Goal: Task Accomplishment & Management: Manage account settings

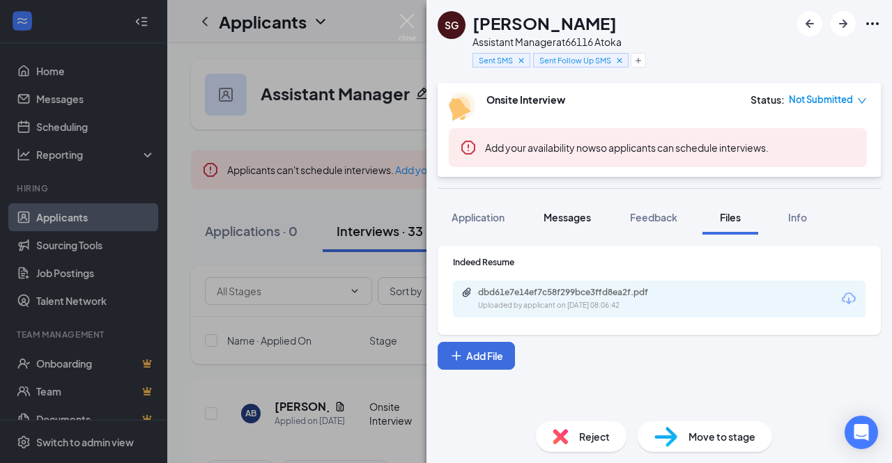
click at [578, 217] on span "Messages" at bounding box center [566, 217] width 47 height 13
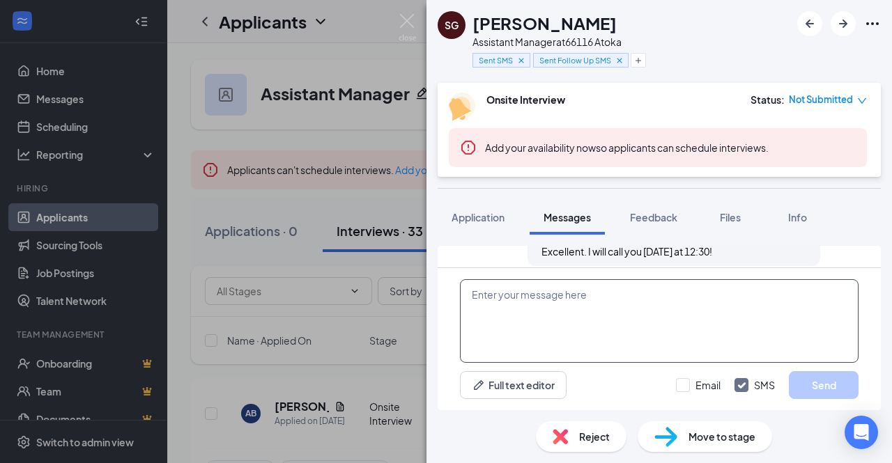
scroll to position [741, 0]
click at [560, 311] on textarea at bounding box center [659, 321] width 399 height 84
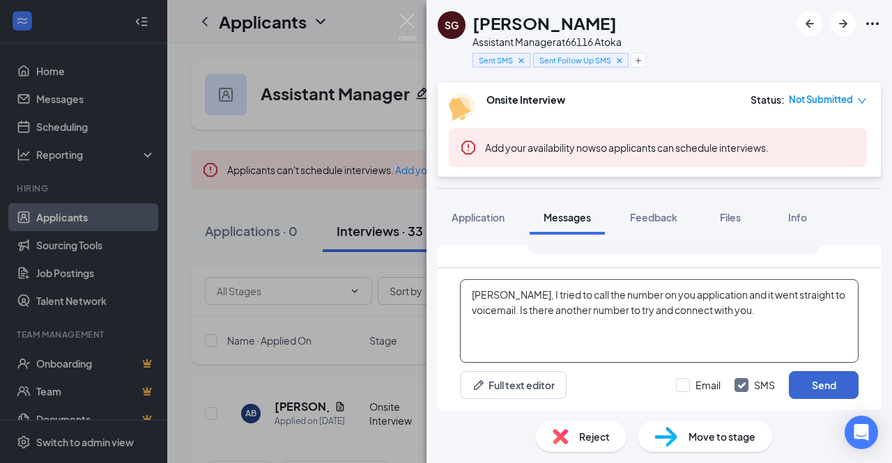
type textarea "[PERSON_NAME], I tried to call the number on you application and it went straig…"
click at [828, 384] on button "Send" at bounding box center [824, 385] width 70 height 28
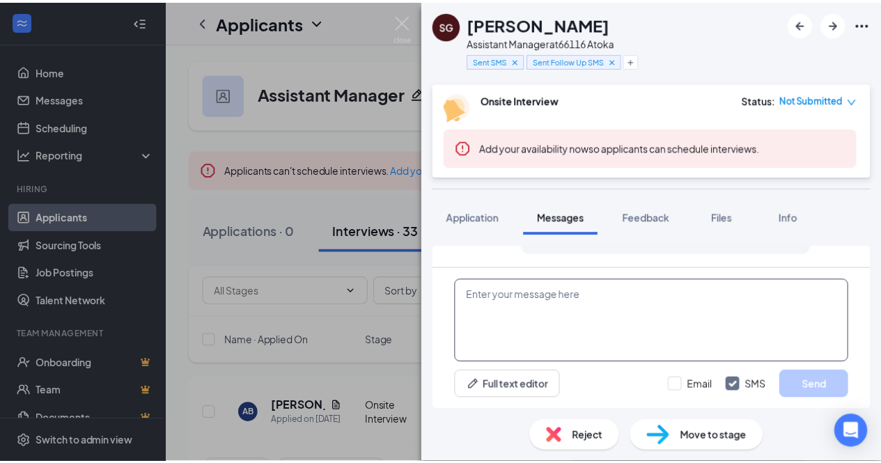
scroll to position [847, 0]
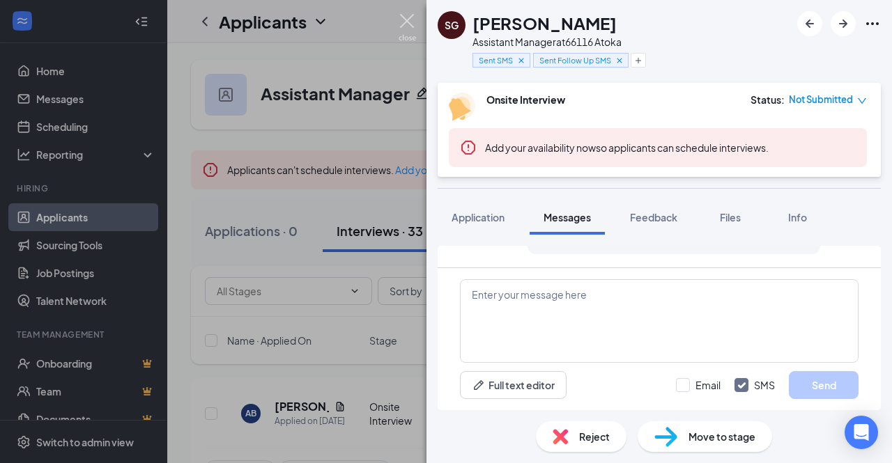
click at [406, 22] on img at bounding box center [407, 27] width 17 height 27
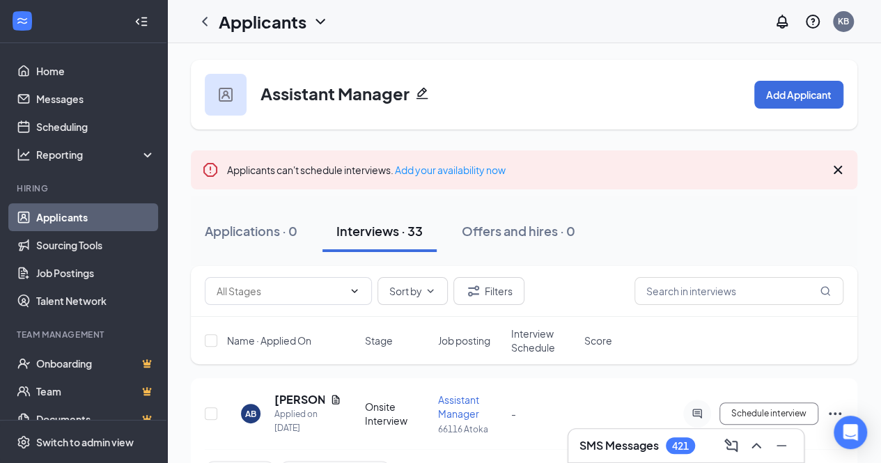
click at [392, 265] on div "Applications · 0 Interviews · 33 Offers and hires · 0" at bounding box center [524, 231] width 667 height 70
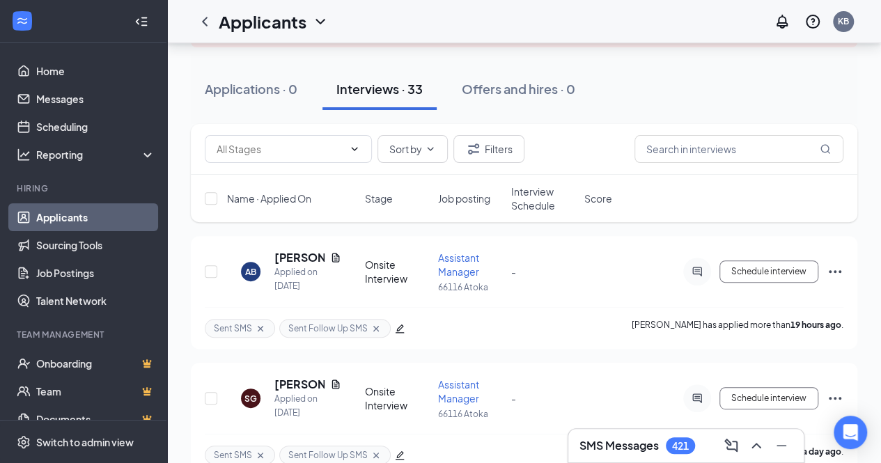
scroll to position [149, 0]
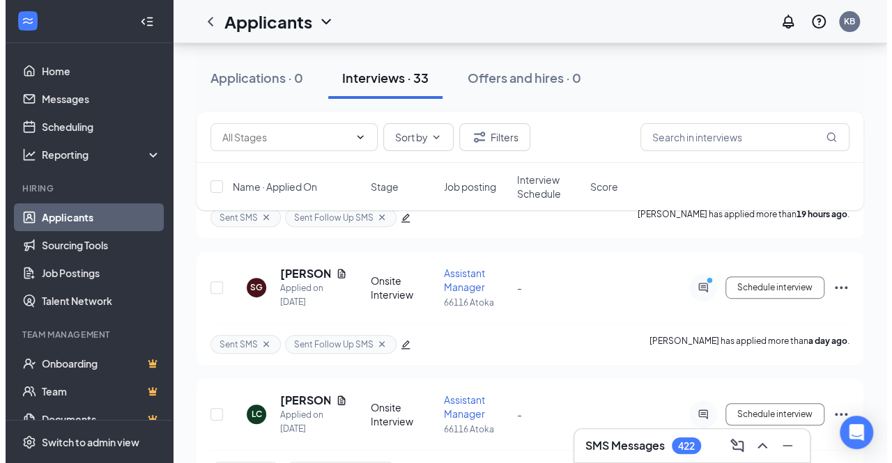
scroll to position [254, 0]
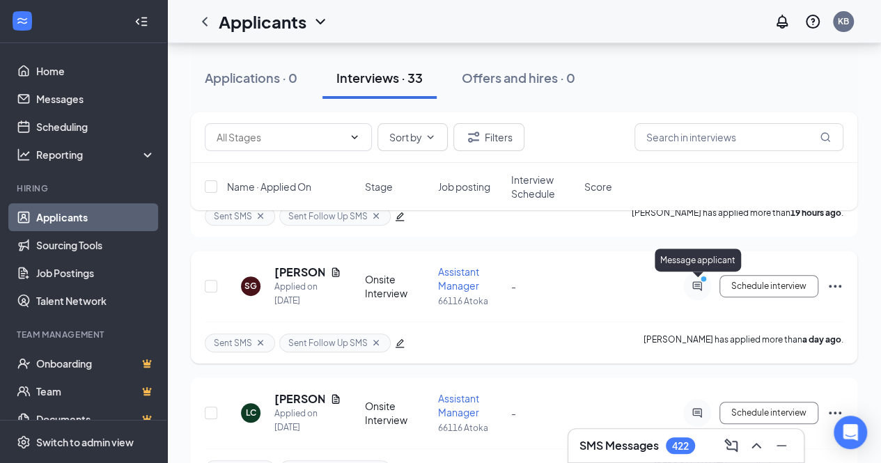
click at [705, 279] on circle "PrimaryDot" at bounding box center [703, 279] width 6 height 6
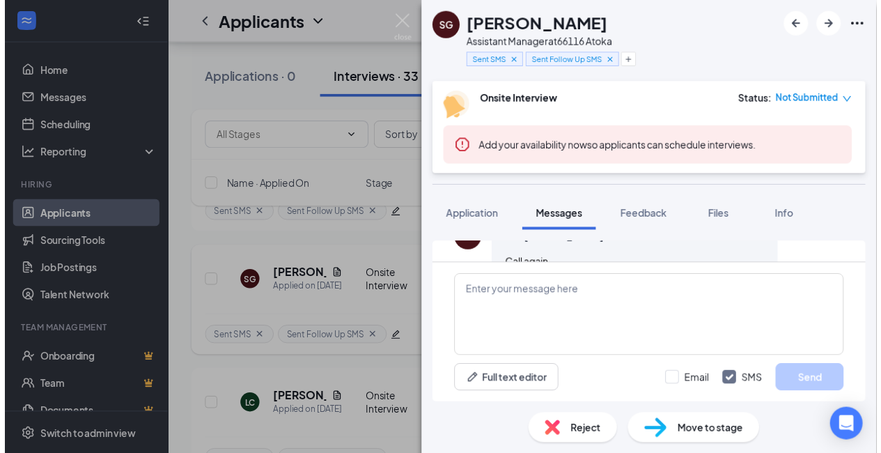
scroll to position [794, 0]
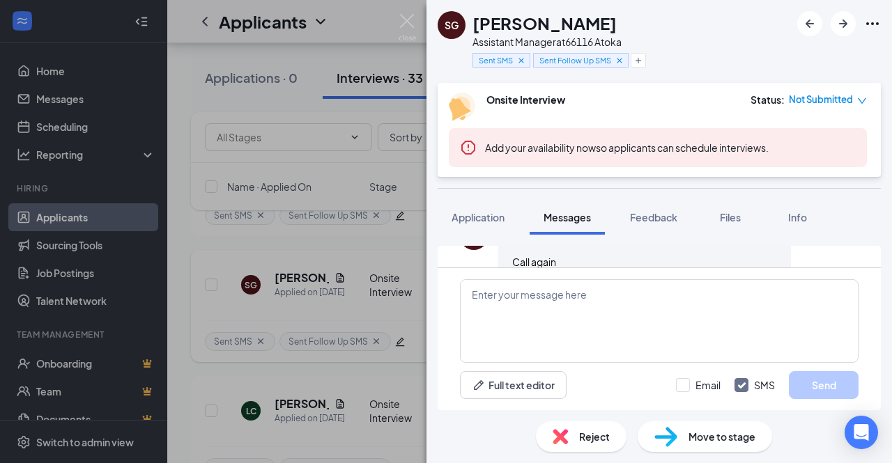
click at [372, 49] on div "SG Sammie Grady Assistant Manager at 66116 Atoka Sent SMS Sent Follow Up SMS On…" at bounding box center [446, 231] width 892 height 463
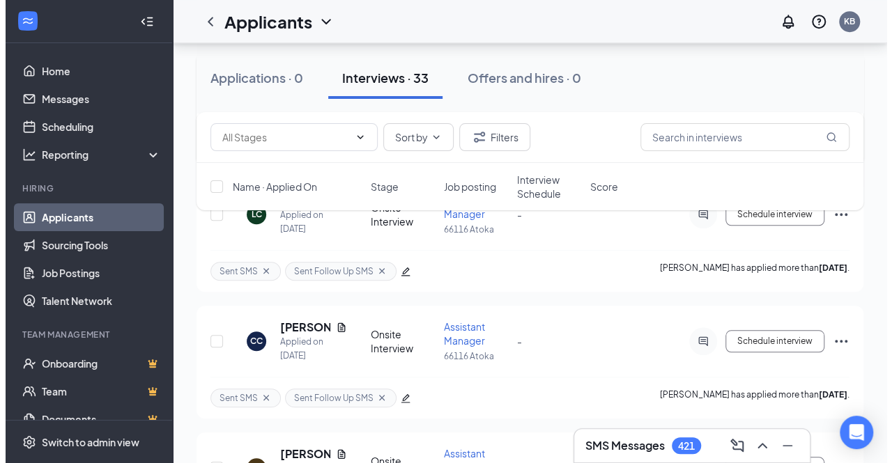
scroll to position [478, 0]
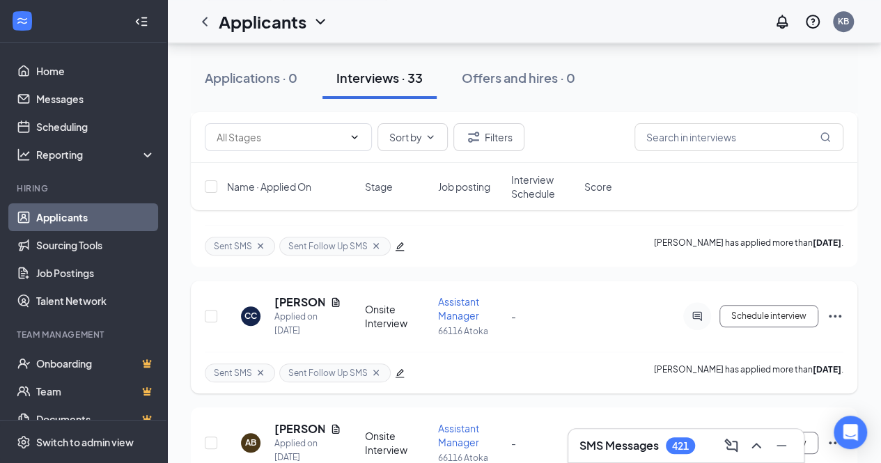
click at [302, 296] on h5 "[PERSON_NAME]" at bounding box center [300, 302] width 50 height 15
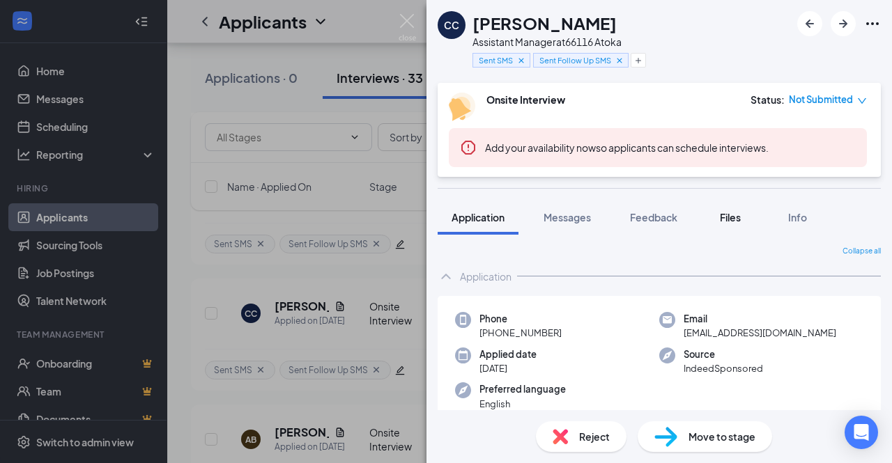
click at [728, 226] on button "Files" at bounding box center [730, 217] width 56 height 35
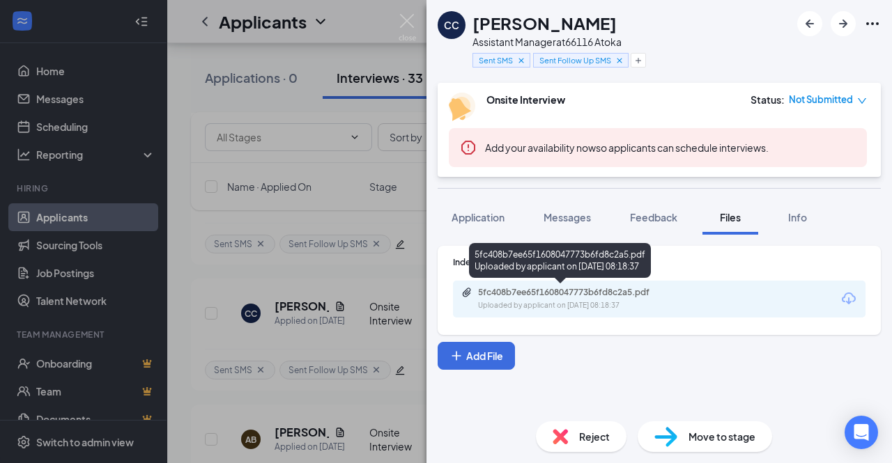
click at [617, 308] on div "Uploaded by applicant on Oct 11, 2025 at 08:18:37" at bounding box center [582, 305] width 209 height 11
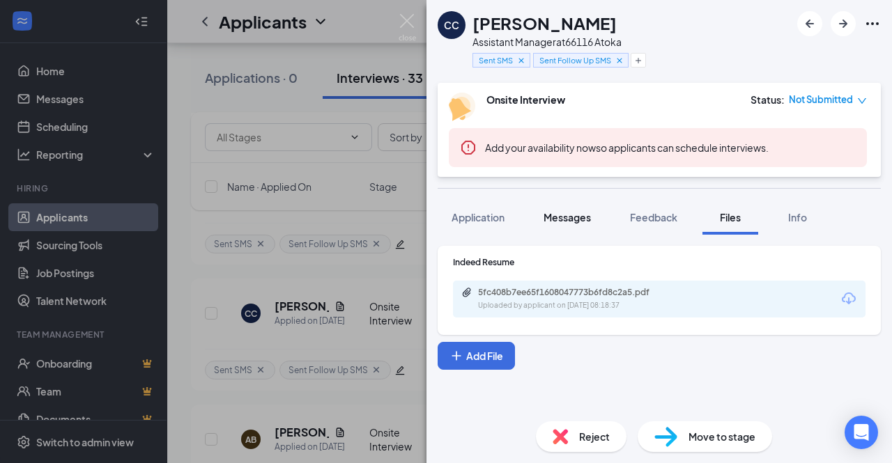
click at [574, 224] on button "Messages" at bounding box center [567, 217] width 75 height 35
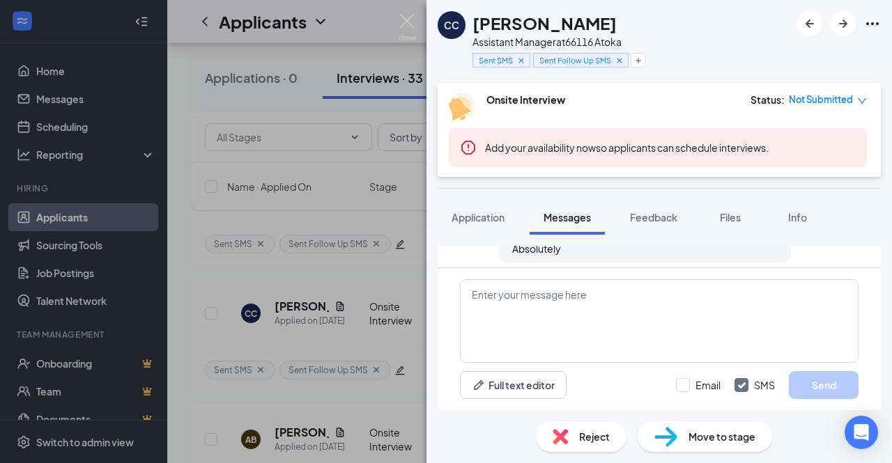
scroll to position [602, 0]
click at [569, 295] on textarea at bounding box center [659, 321] width 399 height 84
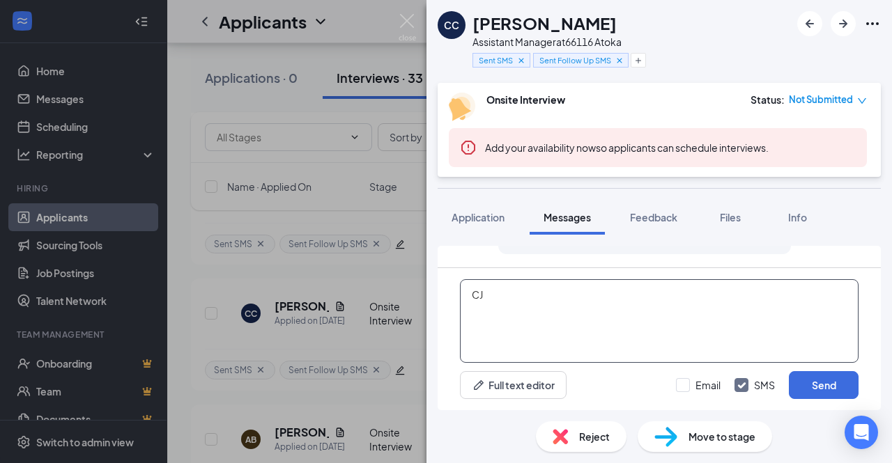
type textarea "C"
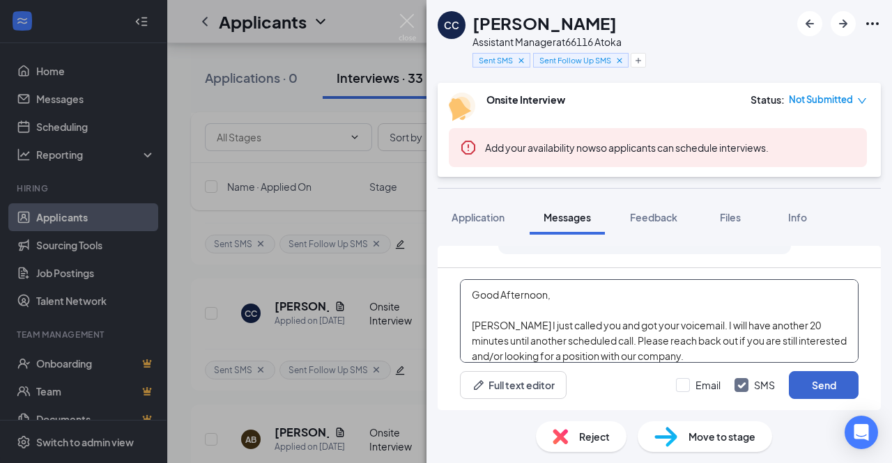
type textarea "Good Afternoon, CJ I just called you and got your voicemail. I will have anothe…"
click at [828, 386] on button "Send" at bounding box center [824, 385] width 70 height 28
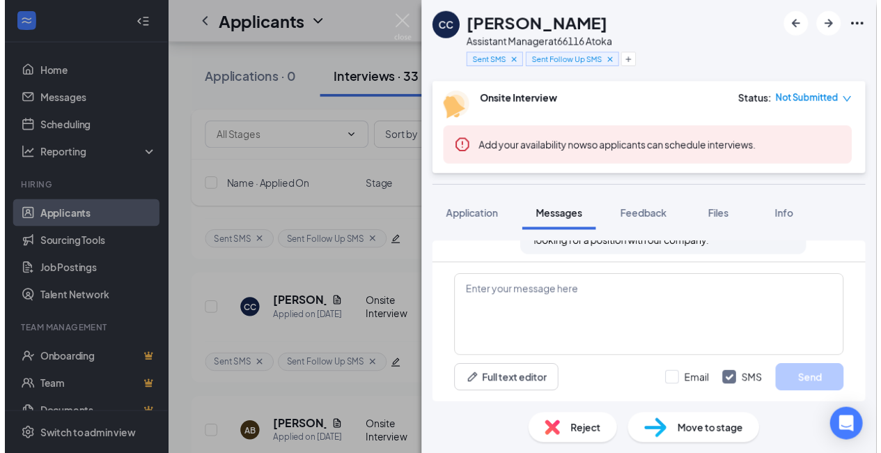
scroll to position [754, 0]
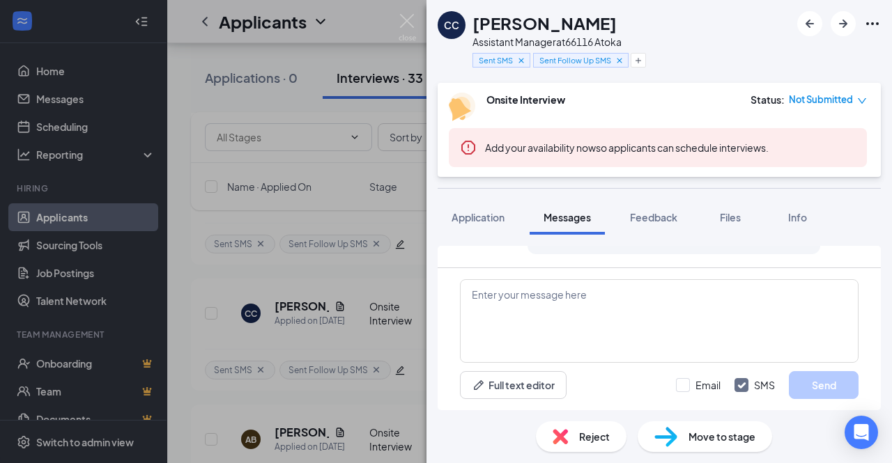
click at [386, 270] on div "CC CELESTINE CARSON Assistant Manager at 66116 Atoka Sent SMS Sent Follow Up SM…" at bounding box center [446, 231] width 892 height 463
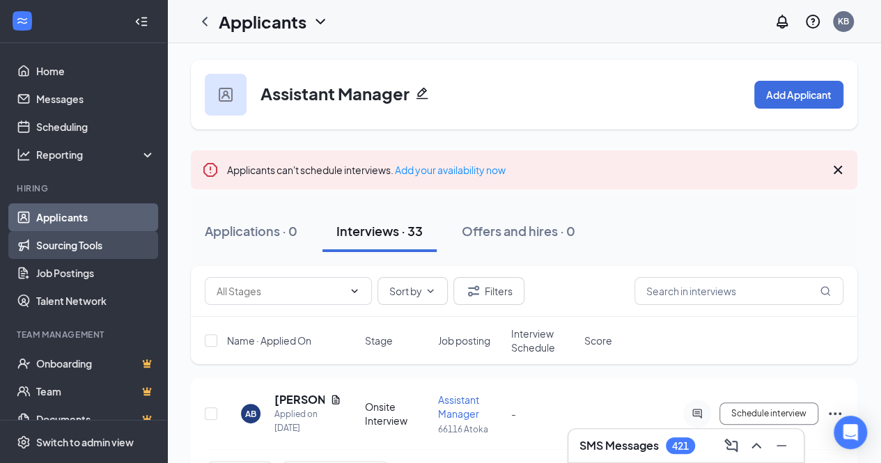
click at [86, 245] on link "Sourcing Tools" at bounding box center [95, 245] width 119 height 28
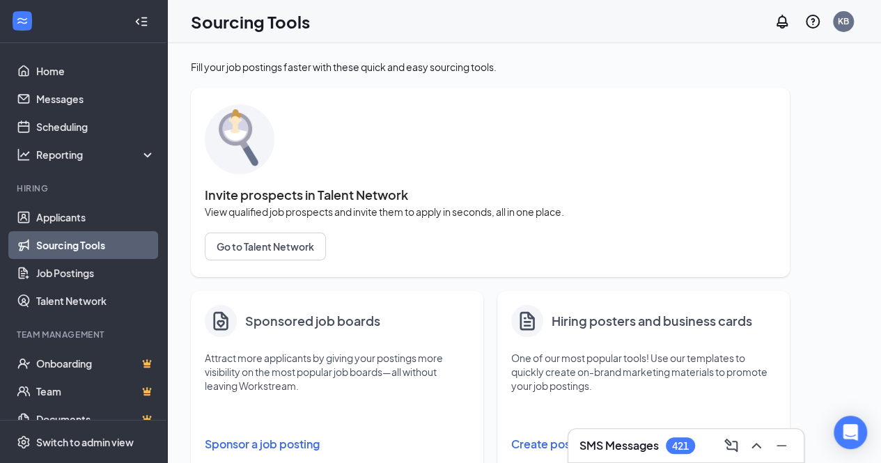
click at [271, 444] on button "Sponsor a job posting" at bounding box center [337, 445] width 265 height 28
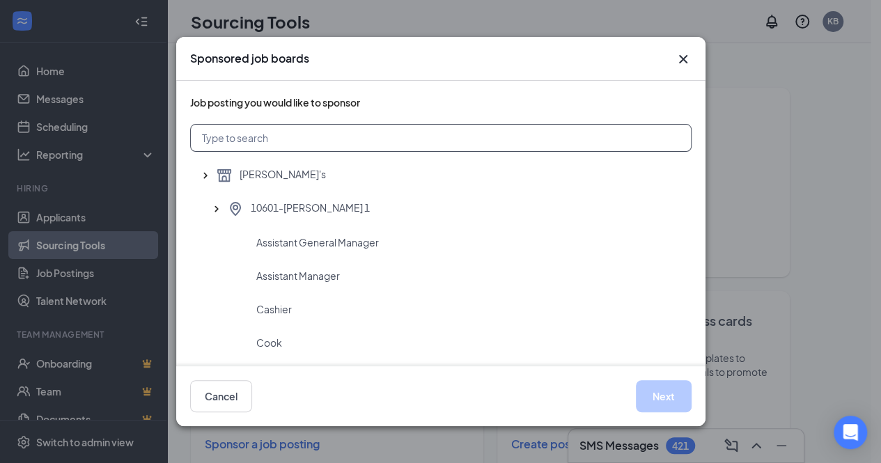
click at [329, 127] on input "text" at bounding box center [441, 138] width 502 height 28
type input "atoka"
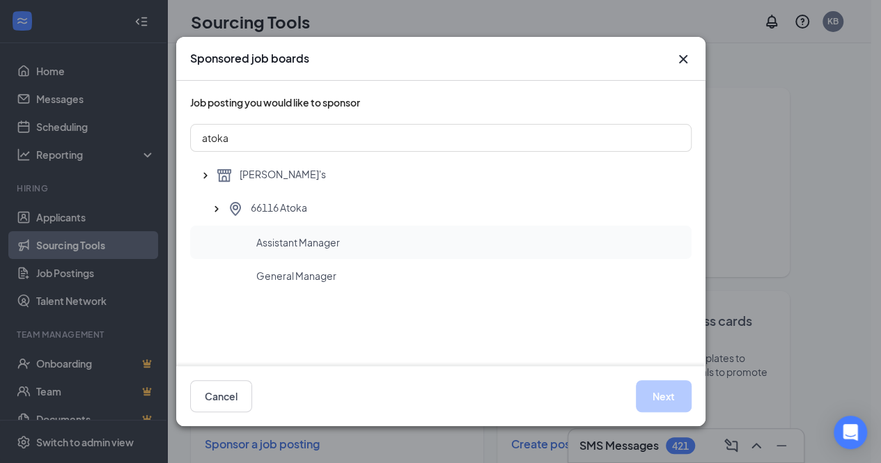
click at [334, 238] on span "Assistant Manager" at bounding box center [298, 242] width 84 height 14
click at [663, 396] on button "Next" at bounding box center [664, 396] width 56 height 32
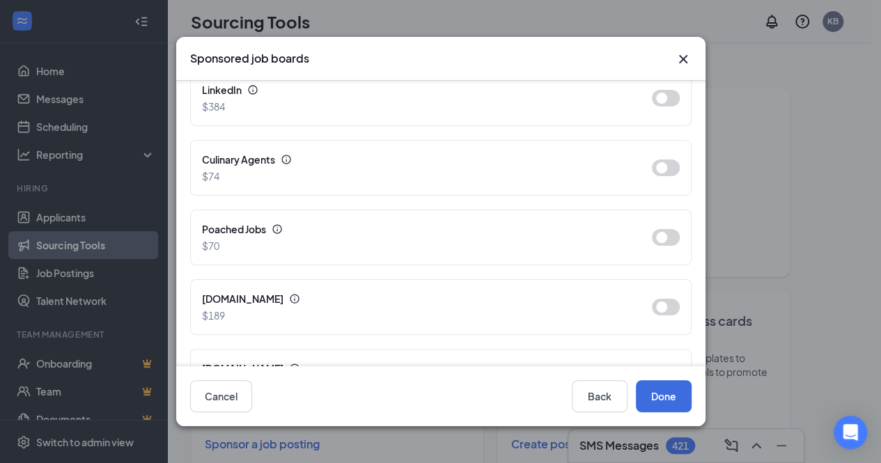
scroll to position [961, 0]
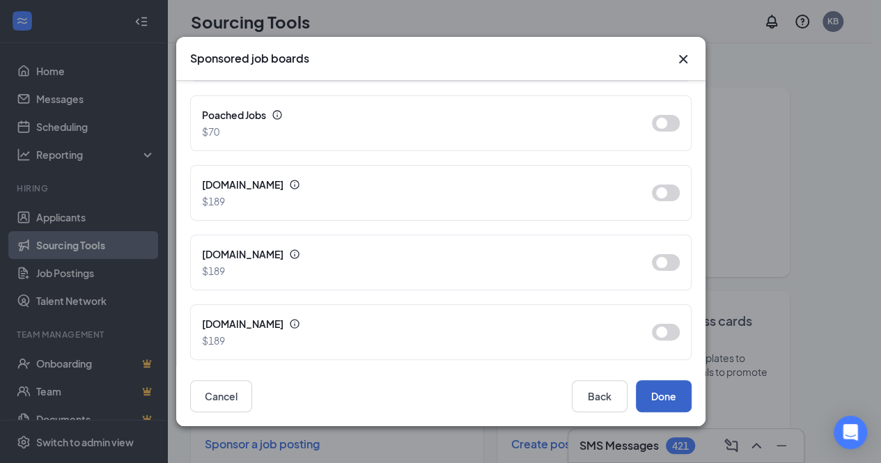
click at [677, 411] on button "Done" at bounding box center [664, 396] width 56 height 32
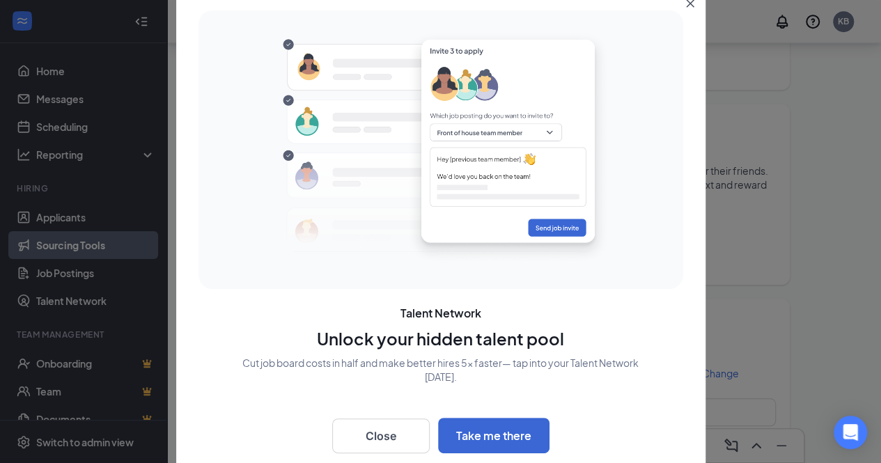
scroll to position [33, 0]
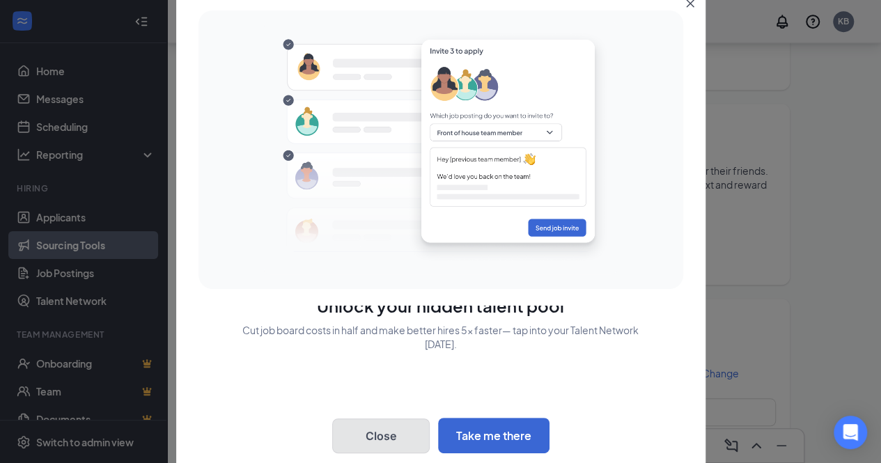
click at [414, 443] on button "Close" at bounding box center [381, 436] width 98 height 35
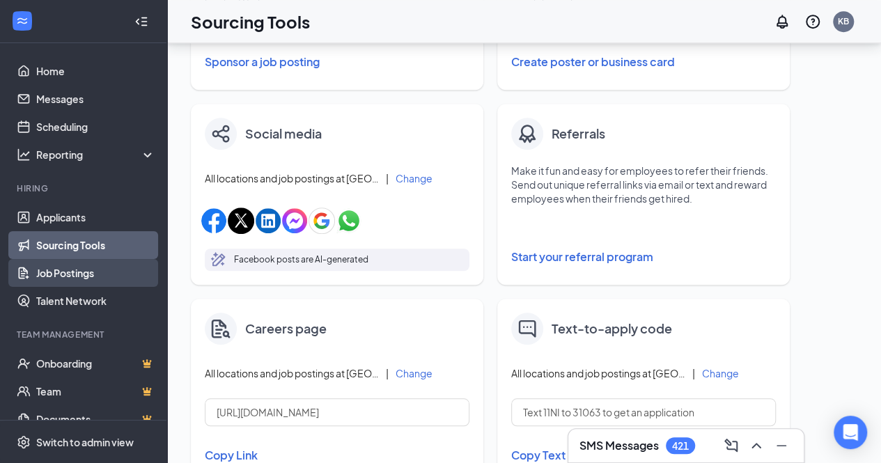
click at [90, 271] on link "Job Postings" at bounding box center [95, 273] width 119 height 28
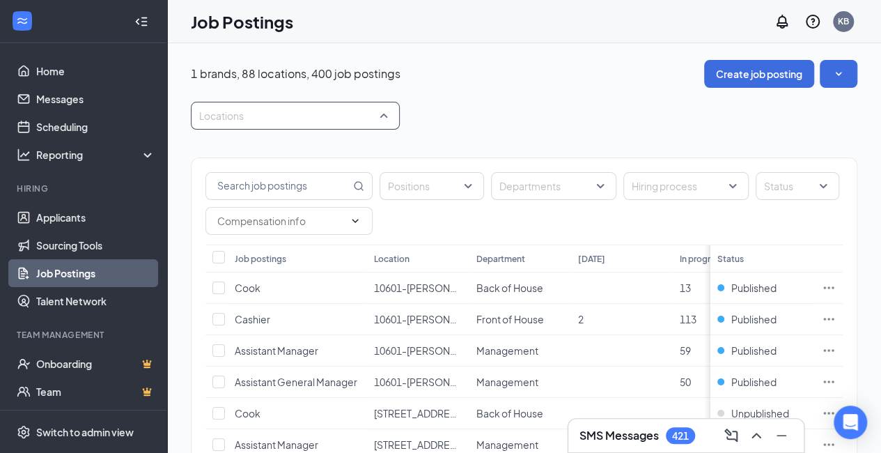
click at [348, 123] on div at bounding box center [288, 116] width 188 height 22
type input "atok"
click at [311, 153] on div "66116 Atoka" at bounding box center [295, 153] width 187 height 15
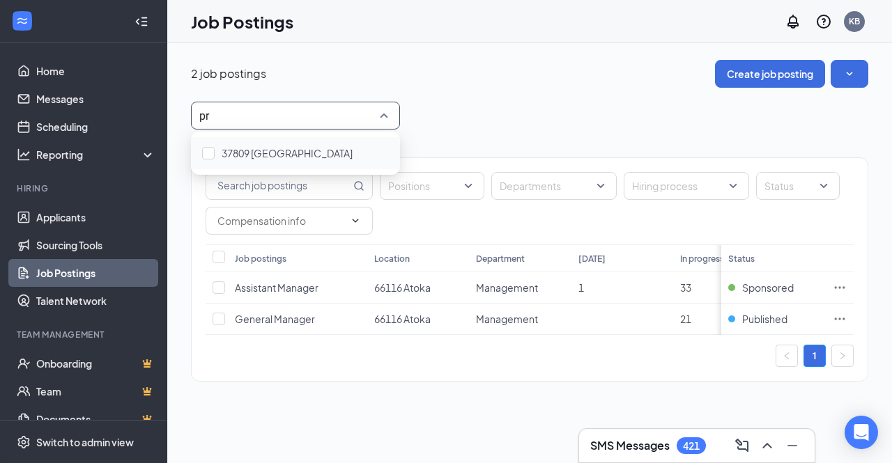
type input "p"
type input "Ato"
click at [259, 161] on div "66116 Atoka" at bounding box center [295, 153] width 209 height 32
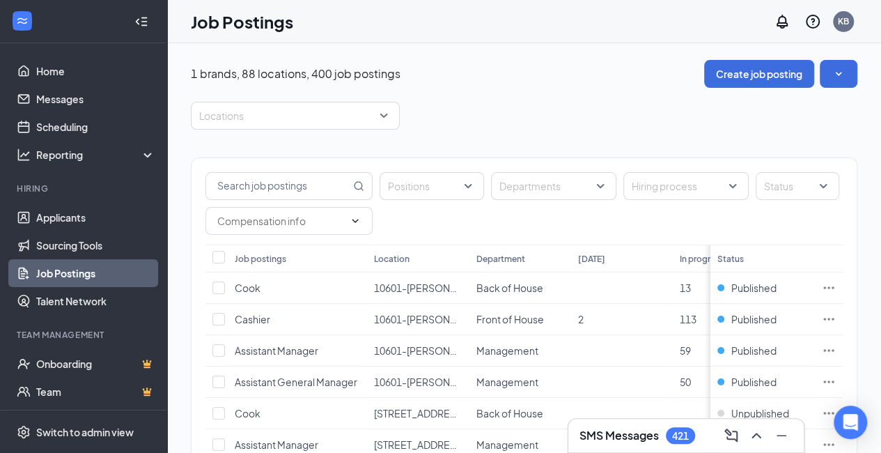
click at [343, 116] on div at bounding box center [288, 116] width 188 height 22
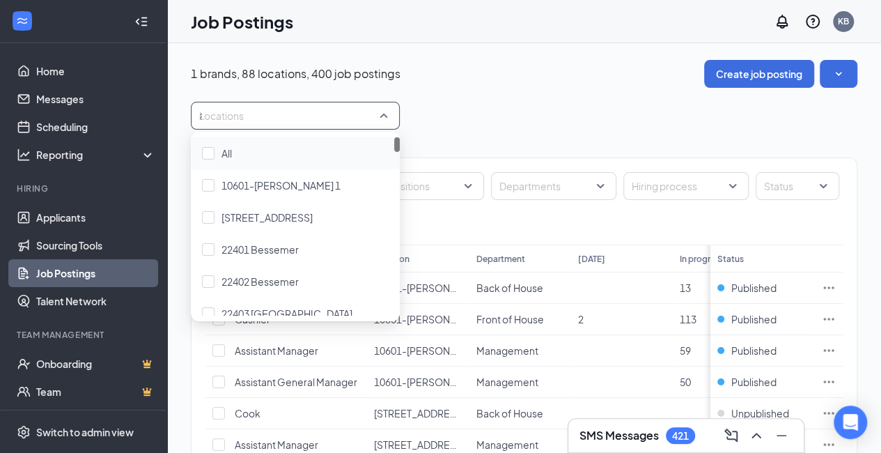
type input "at"
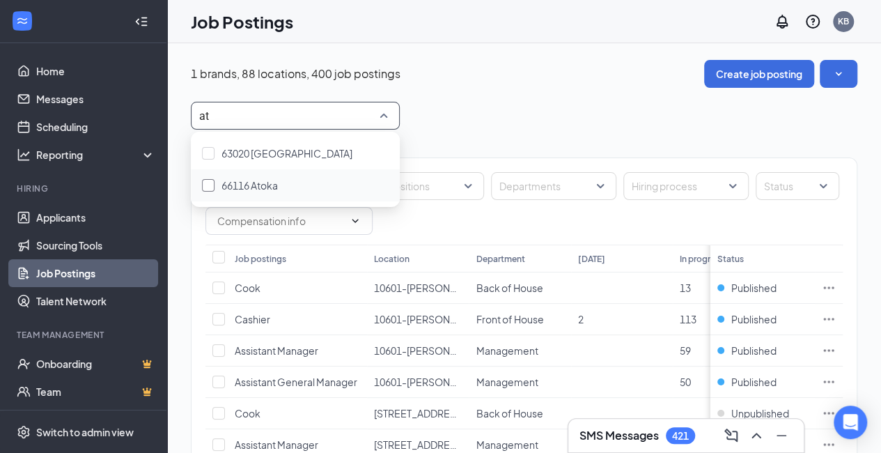
click at [224, 187] on span "66116 Atoka" at bounding box center [250, 185] width 56 height 13
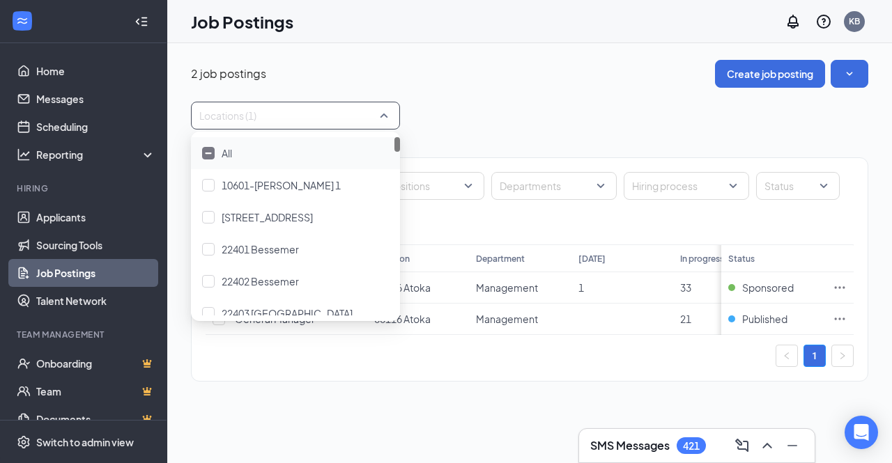
click at [543, 70] on div "2 job postings Create job posting" at bounding box center [529, 74] width 677 height 28
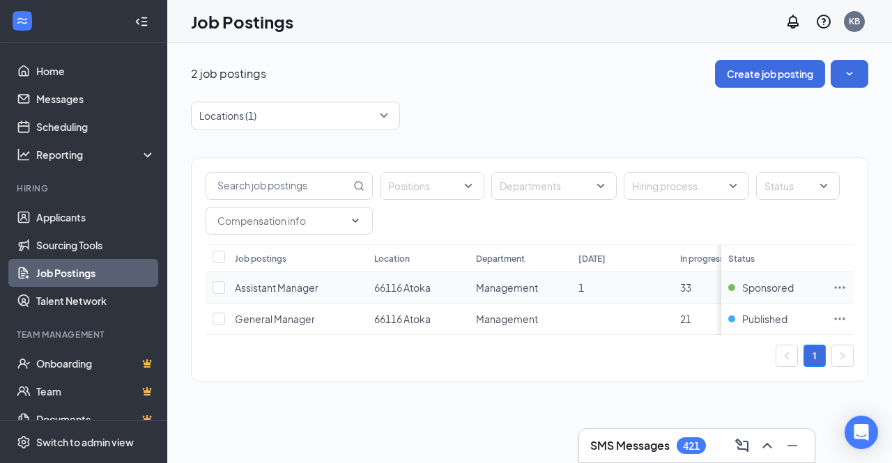
click at [266, 287] on span "Assistant Manager" at bounding box center [277, 287] width 84 height 13
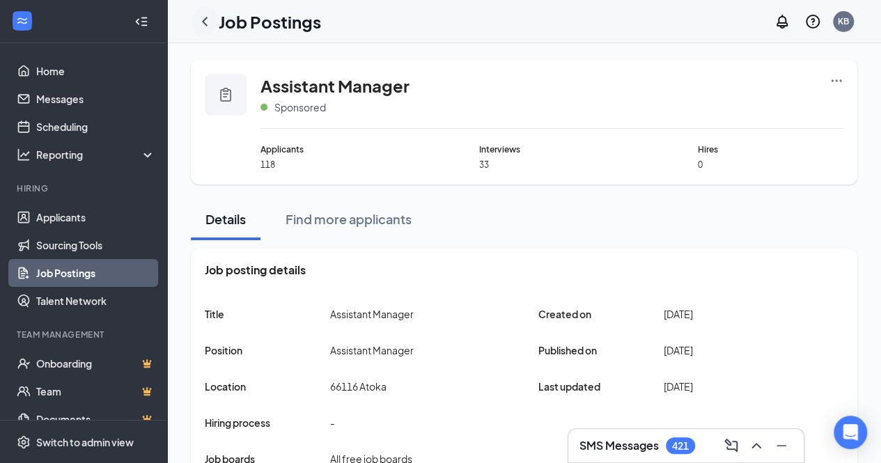
click at [207, 29] on icon "ChevronLeft" at bounding box center [204, 21] width 17 height 17
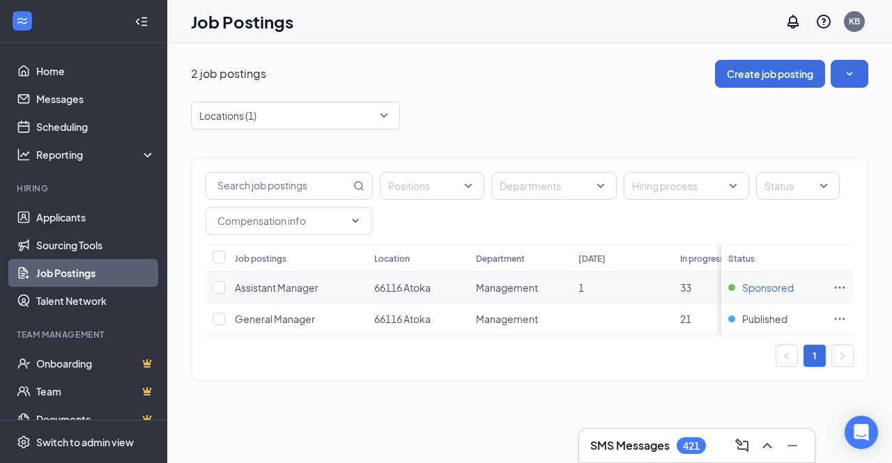
click at [764, 289] on span "Sponsored" at bounding box center [768, 288] width 52 height 14
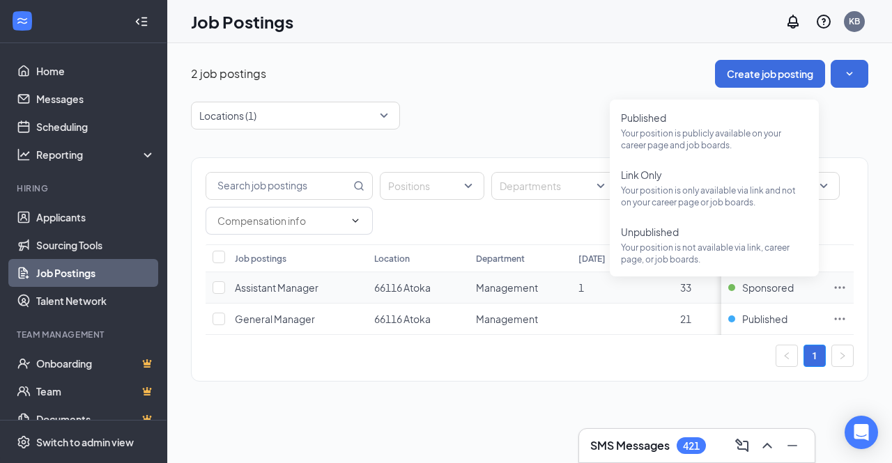
click at [615, 294] on td "1" at bounding box center [622, 287] width 102 height 31
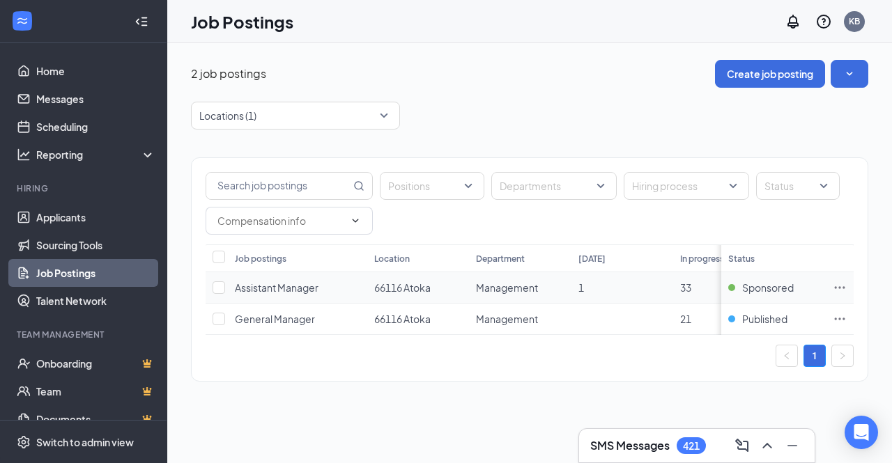
click at [842, 295] on td at bounding box center [840, 287] width 28 height 31
click at [840, 286] on icon "Ellipses" at bounding box center [840, 287] width 10 height 2
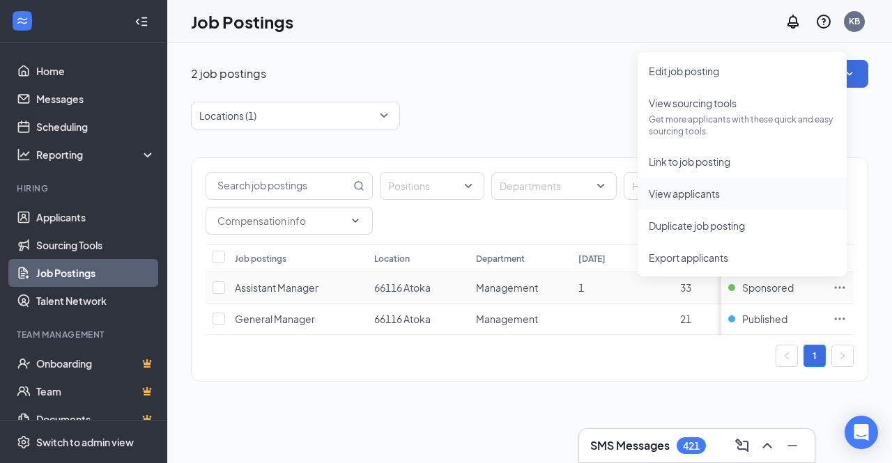
click at [705, 194] on span "View applicants" at bounding box center [684, 193] width 71 height 13
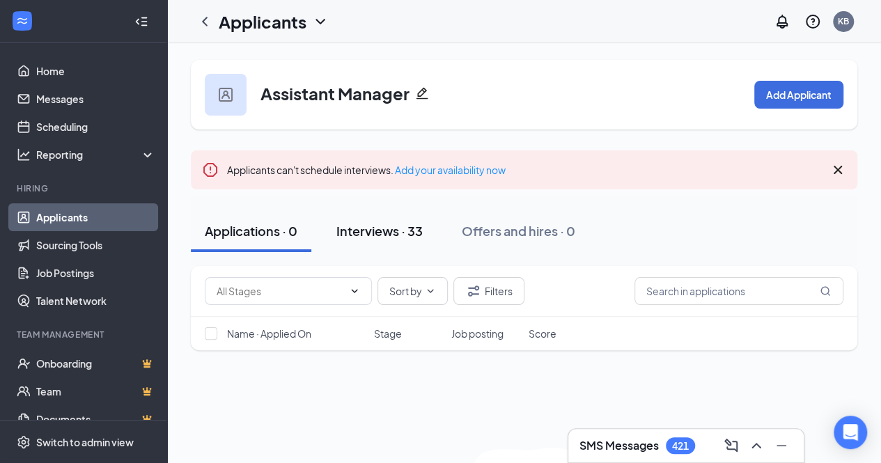
click at [381, 236] on div "Interviews · 33" at bounding box center [380, 230] width 86 height 17
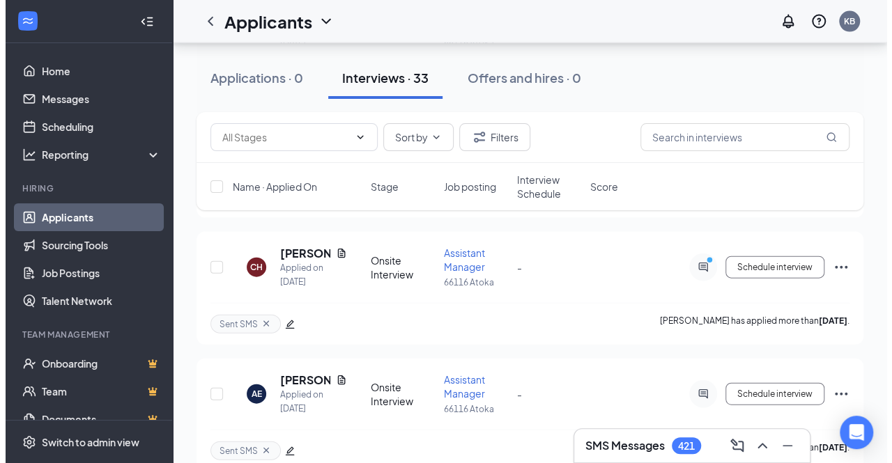
scroll to position [1400, 0]
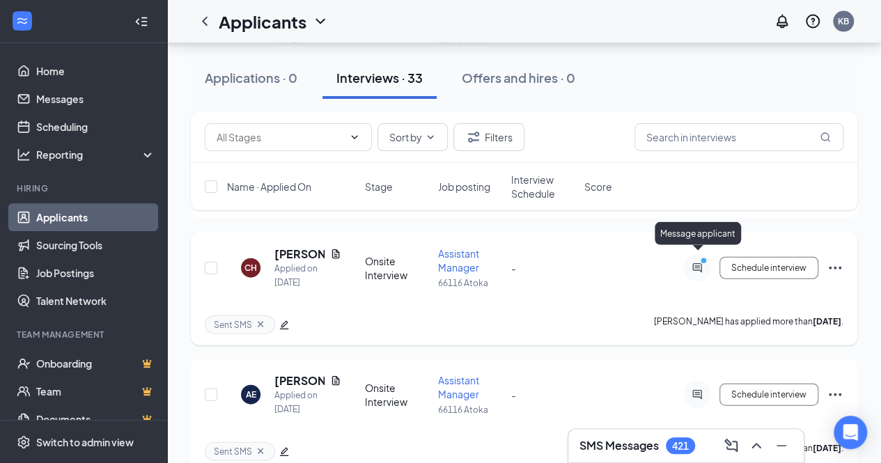
click at [700, 258] on icon "PrimaryDot" at bounding box center [705, 262] width 17 height 11
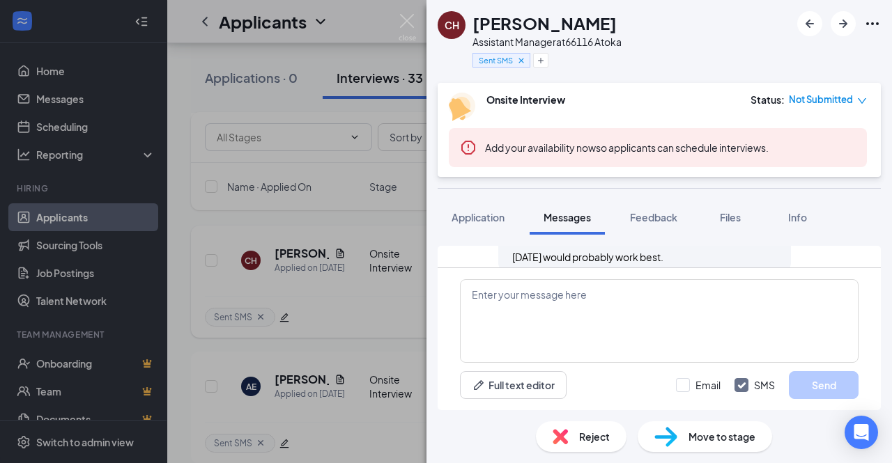
scroll to position [734, 0]
click at [613, 303] on textarea at bounding box center [659, 321] width 399 height 84
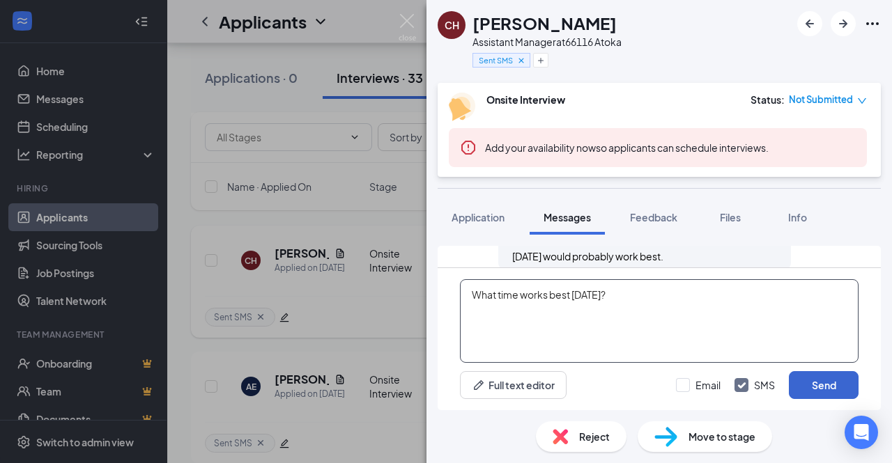
type textarea "What time works best tomorrow?"
click at [839, 387] on button "Send" at bounding box center [824, 385] width 70 height 28
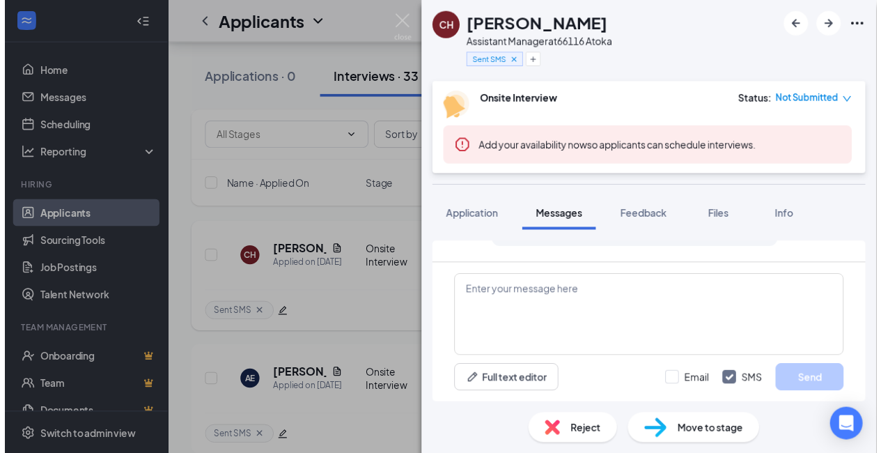
scroll to position [752, 0]
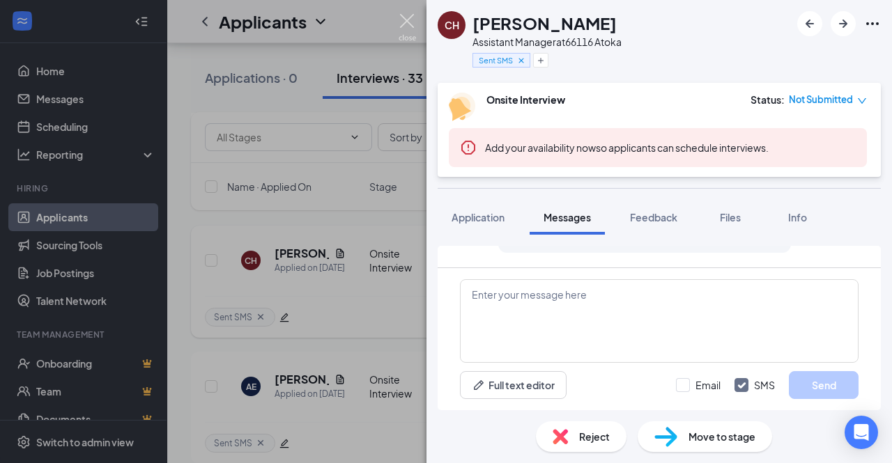
click at [404, 15] on img at bounding box center [407, 27] width 17 height 27
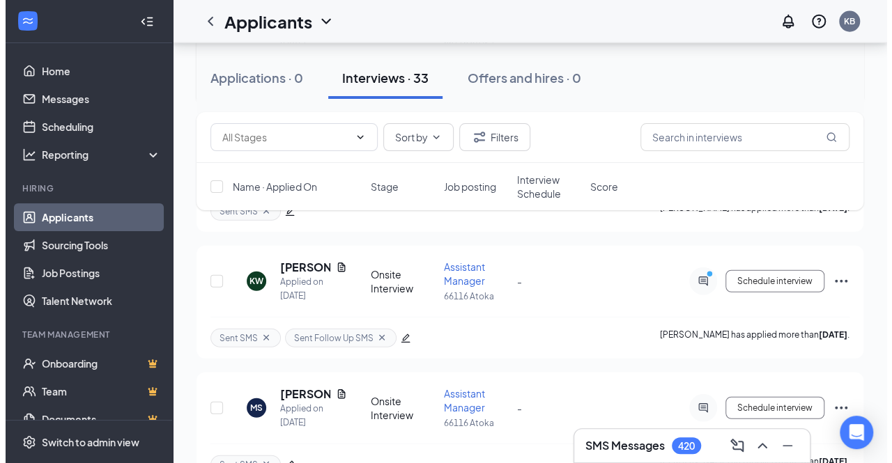
scroll to position [1637, 0]
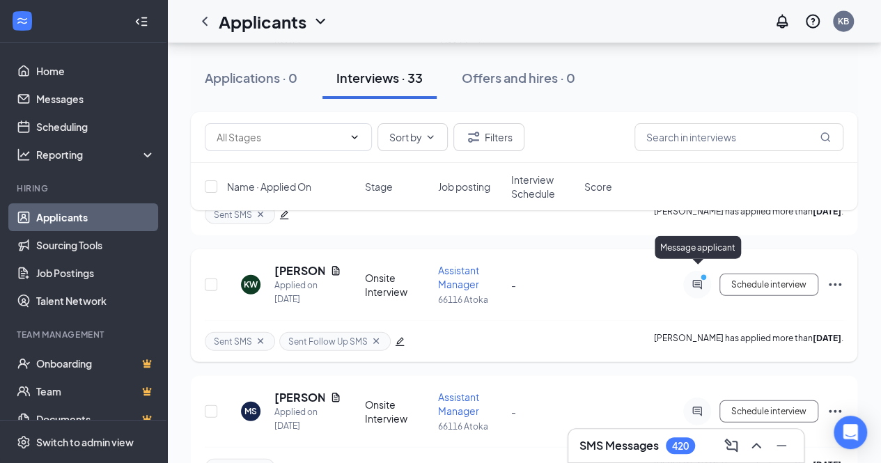
click at [698, 274] on icon "PrimaryDot" at bounding box center [705, 279] width 17 height 11
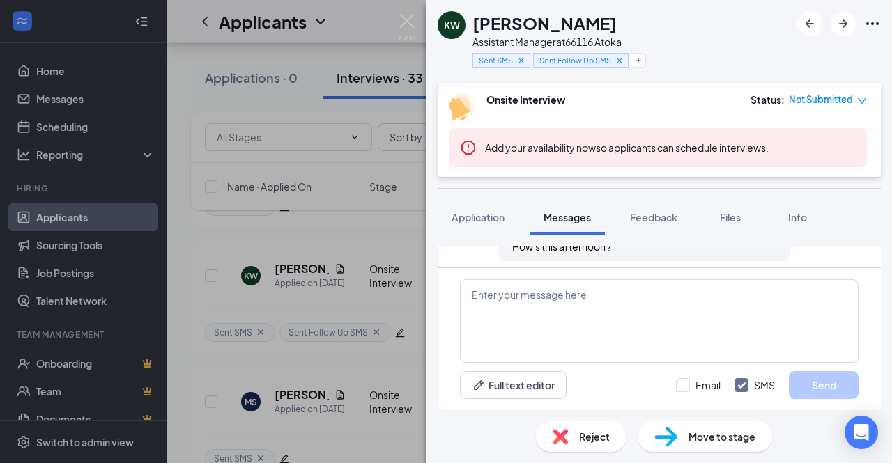
scroll to position [787, 0]
click at [592, 327] on textarea at bounding box center [659, 321] width 399 height 84
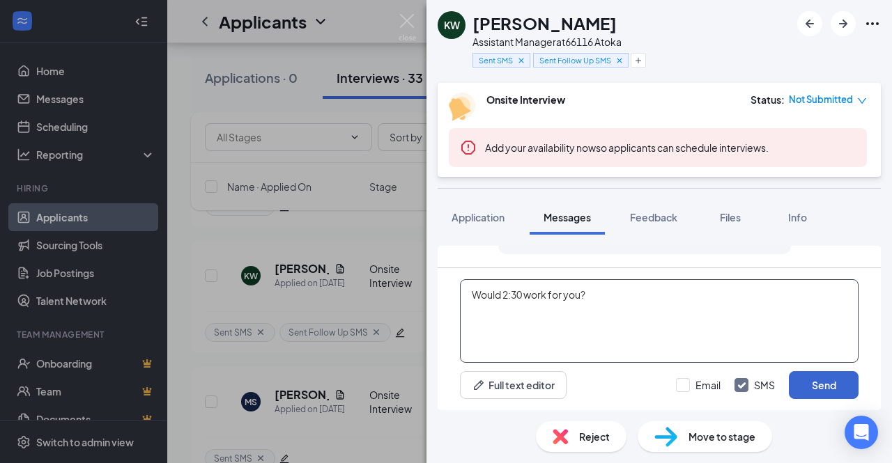
type textarea "Would 2:30 work for you?"
click at [821, 381] on button "Send" at bounding box center [824, 385] width 70 height 28
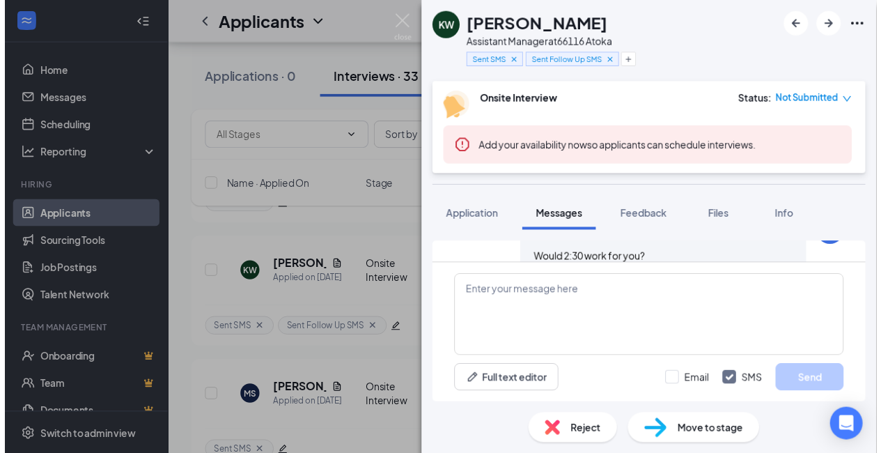
scroll to position [863, 0]
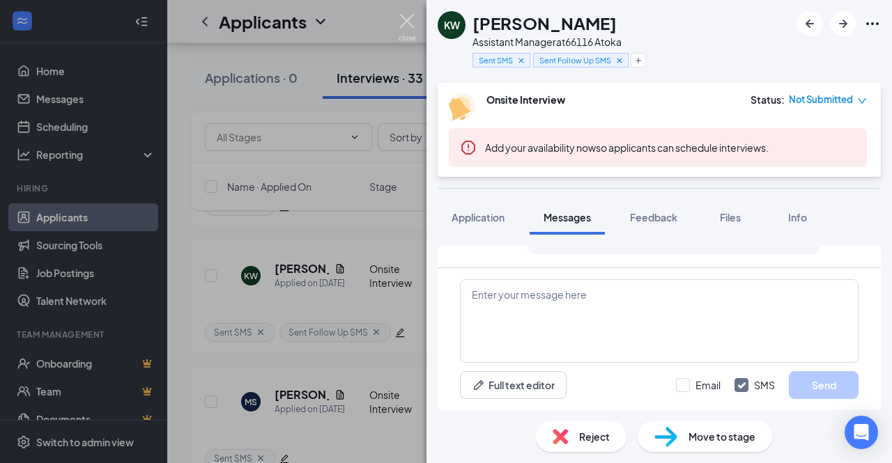
click at [406, 24] on img at bounding box center [407, 27] width 17 height 27
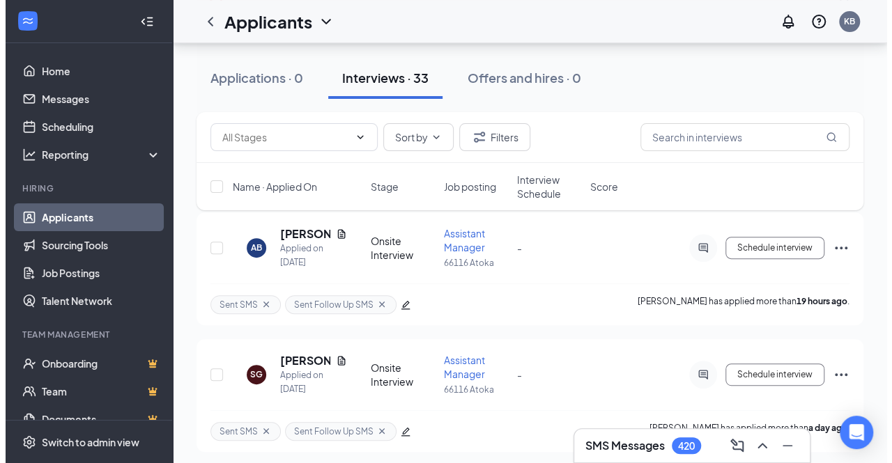
scroll to position [167, 0]
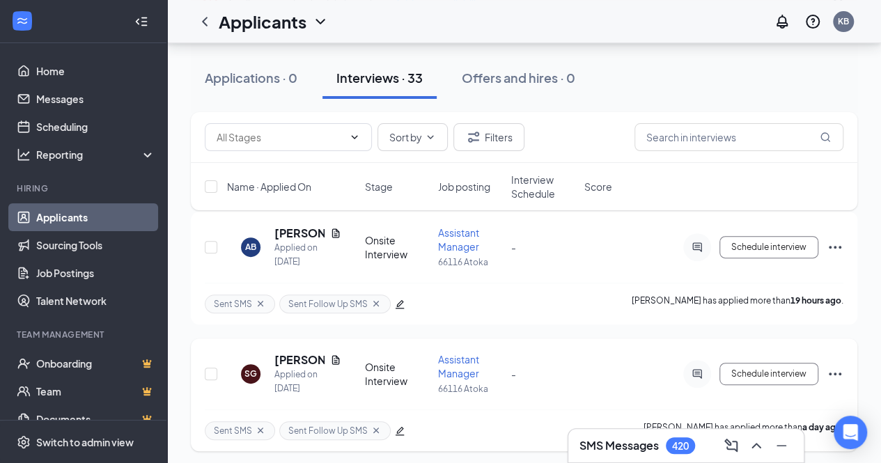
click at [708, 378] on div at bounding box center [697, 374] width 28 height 28
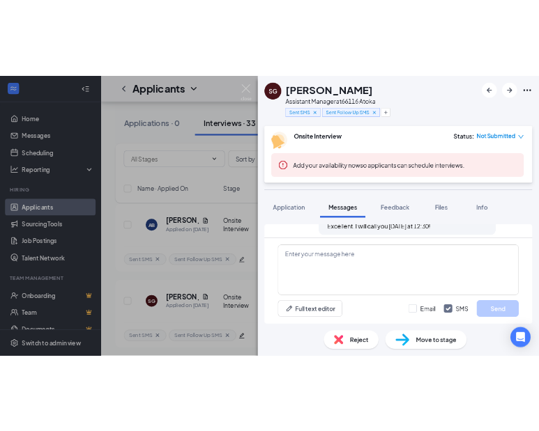
scroll to position [628, 0]
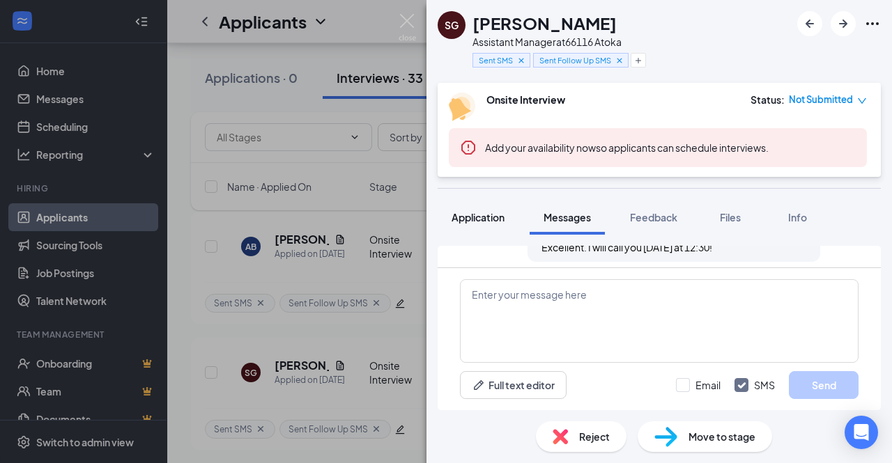
click at [469, 209] on button "Application" at bounding box center [478, 217] width 81 height 35
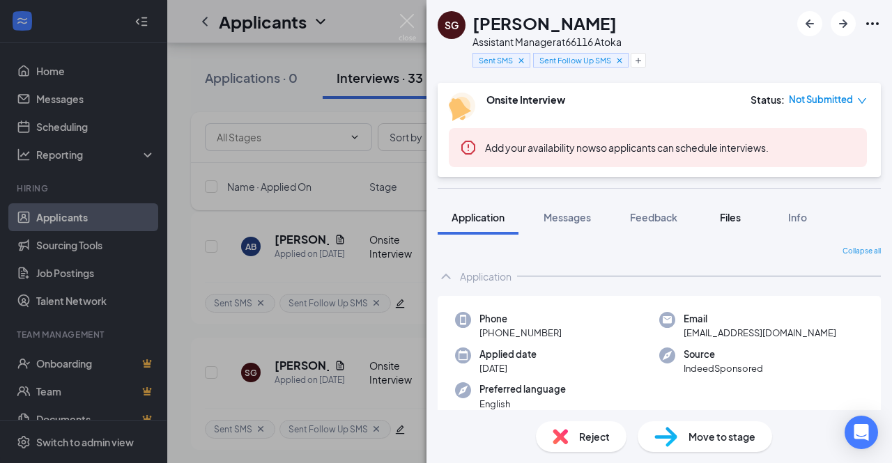
click at [725, 212] on span "Files" at bounding box center [730, 217] width 21 height 13
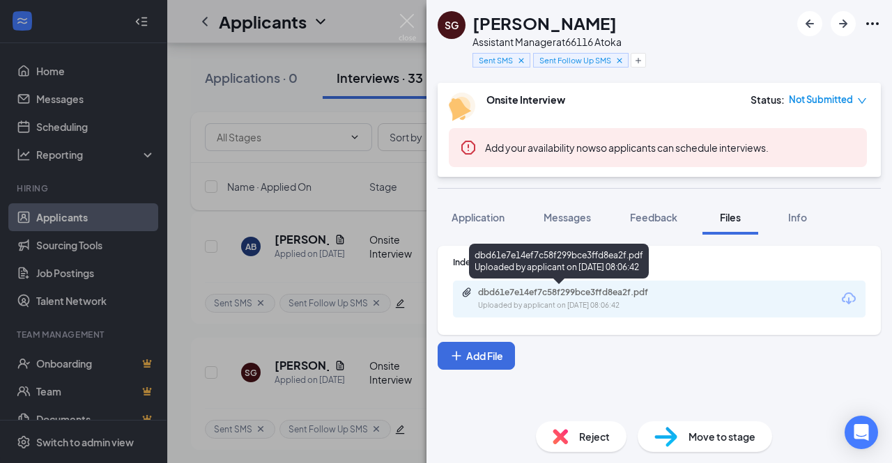
click at [636, 302] on div "Uploaded by applicant on Oct 14, 2025 at 08:06:42" at bounding box center [582, 305] width 209 height 11
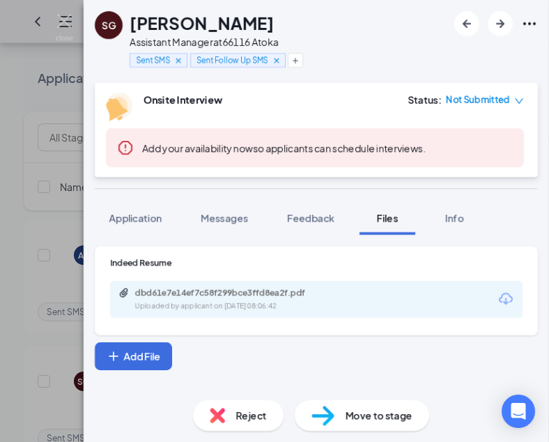
click at [21, 86] on div "SG Sammie Grady Assistant Manager at 66116 Atoka Sent SMS Sent Follow Up SMS On…" at bounding box center [274, 221] width 549 height 442
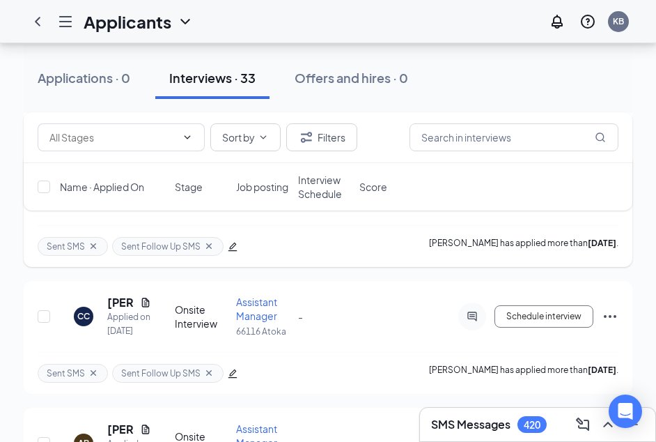
scroll to position [490, 0]
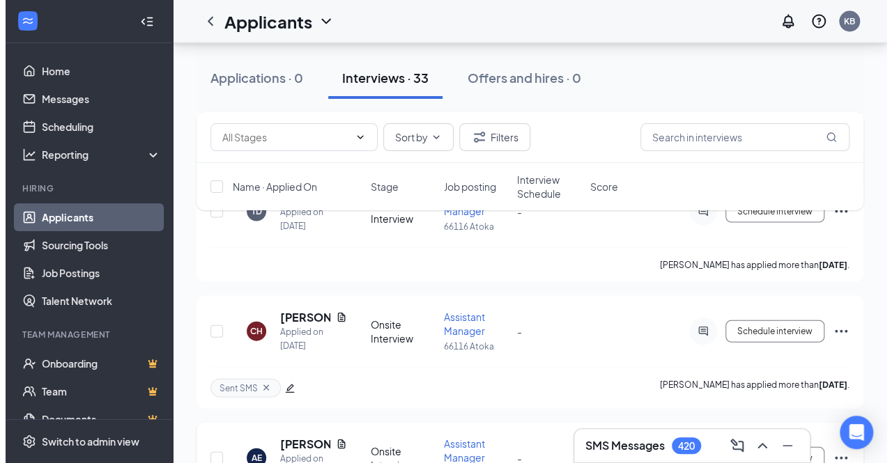
scroll to position [1335, 0]
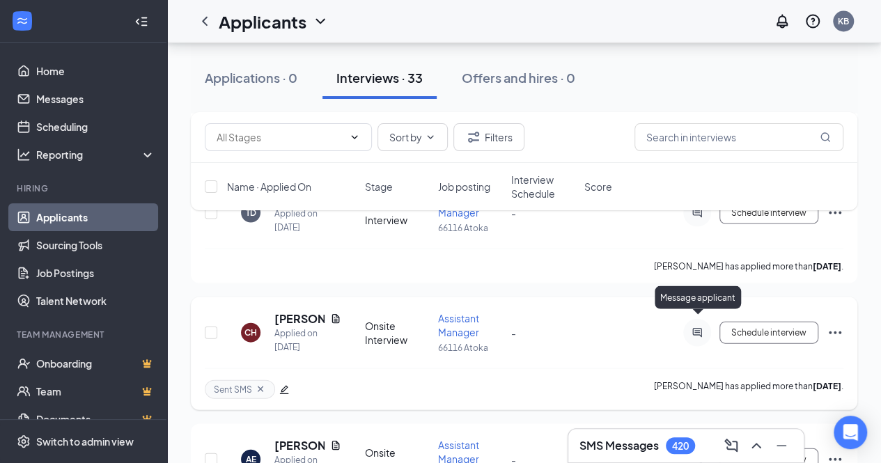
click at [666, 327] on icon "ActiveChat" at bounding box center [697, 332] width 17 height 11
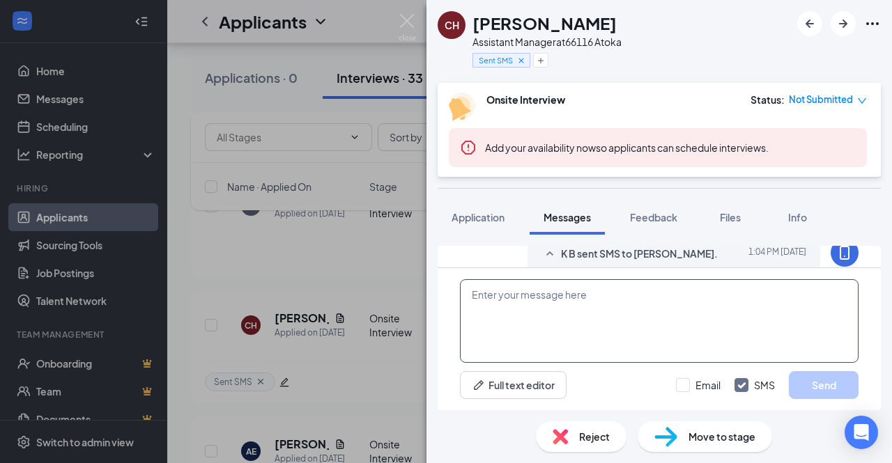
scroll to position [744, 0]
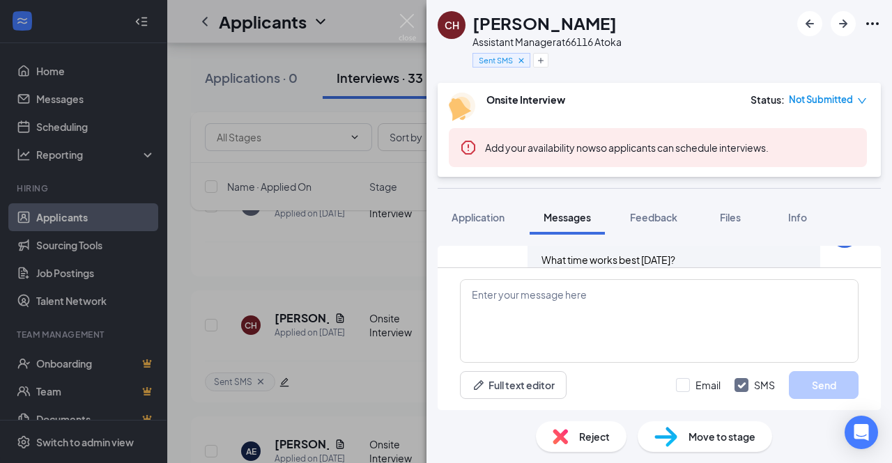
scroll to position [786, 0]
click at [577, 316] on textarea at bounding box center [659, 321] width 399 height 84
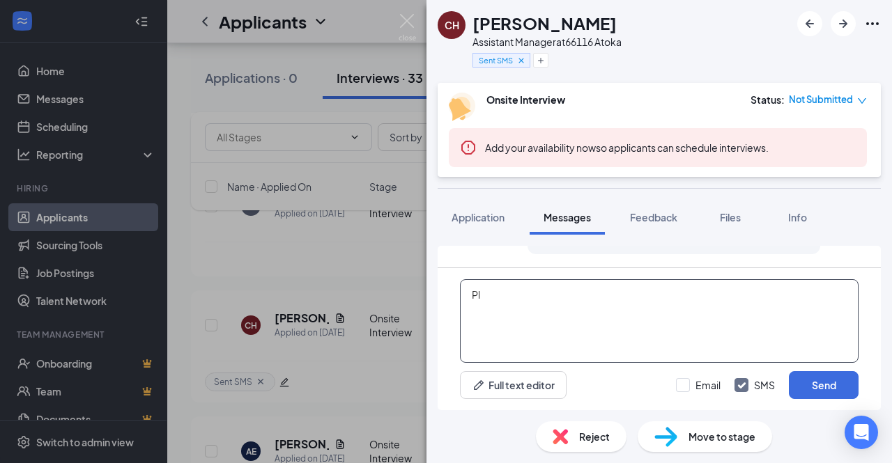
type textarea "P"
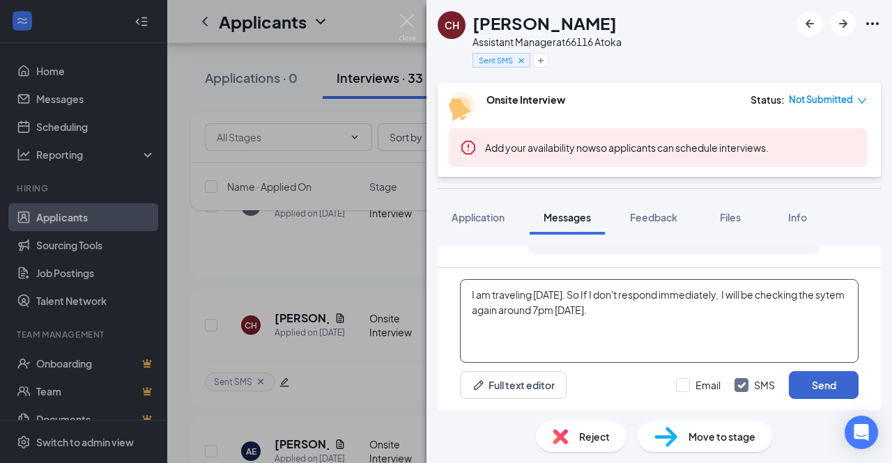
type textarea "I am traveling [DATE]. So If I don't respond immediately, I will be checking th…"
click at [666, 384] on button "Send" at bounding box center [824, 385] width 70 height 28
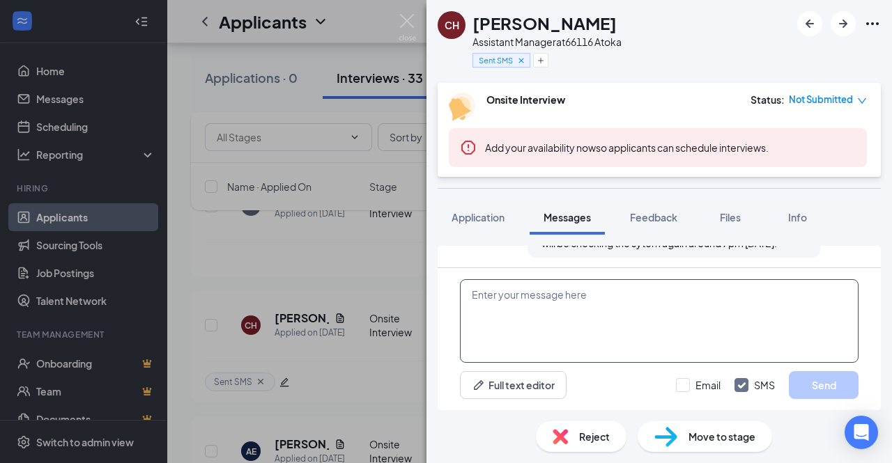
scroll to position [876, 0]
click at [524, 307] on textarea at bounding box center [659, 321] width 399 height 84
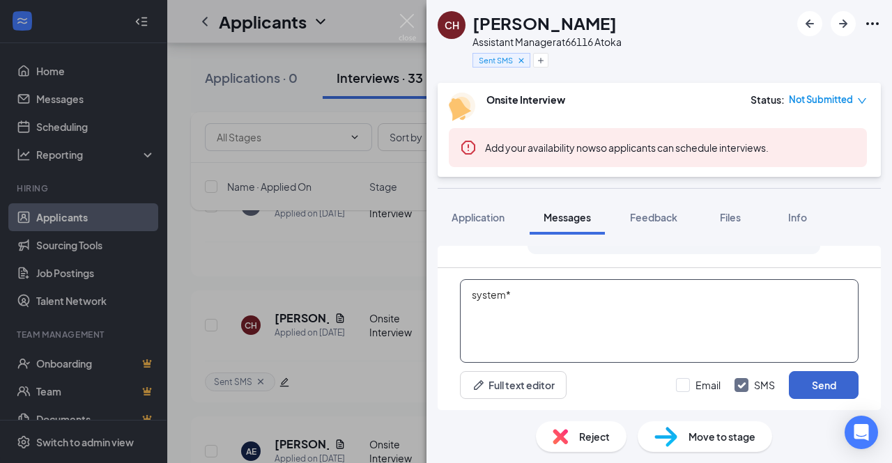
type textarea "system*"
click at [666, 384] on button "Send" at bounding box center [824, 385] width 70 height 28
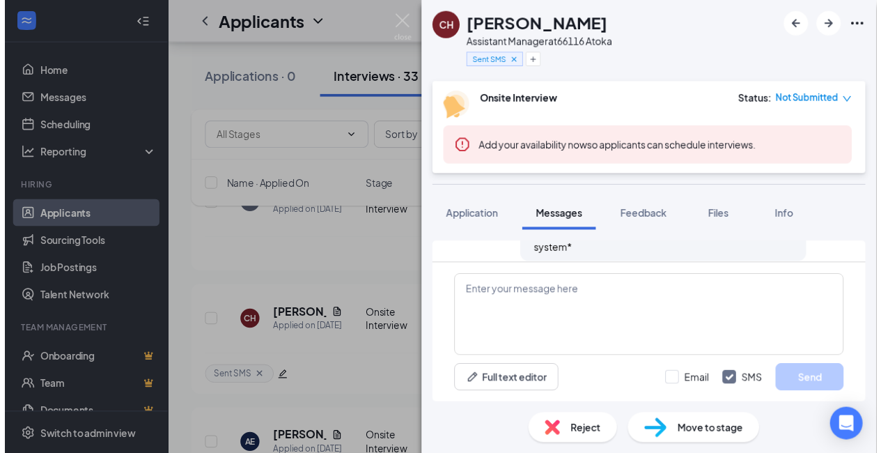
scroll to position [952, 0]
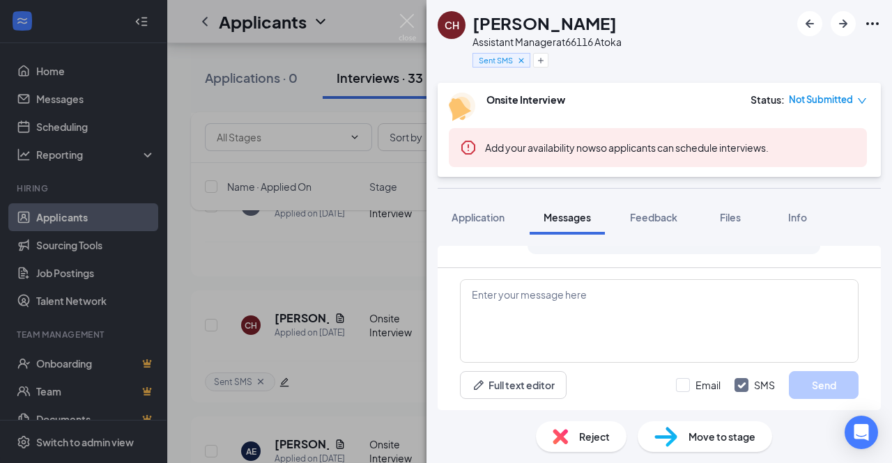
click at [357, 252] on div "[PERSON_NAME] [PERSON_NAME] Assistant Manager at 66116 Atoka Sent SMS Onsite In…" at bounding box center [446, 231] width 892 height 463
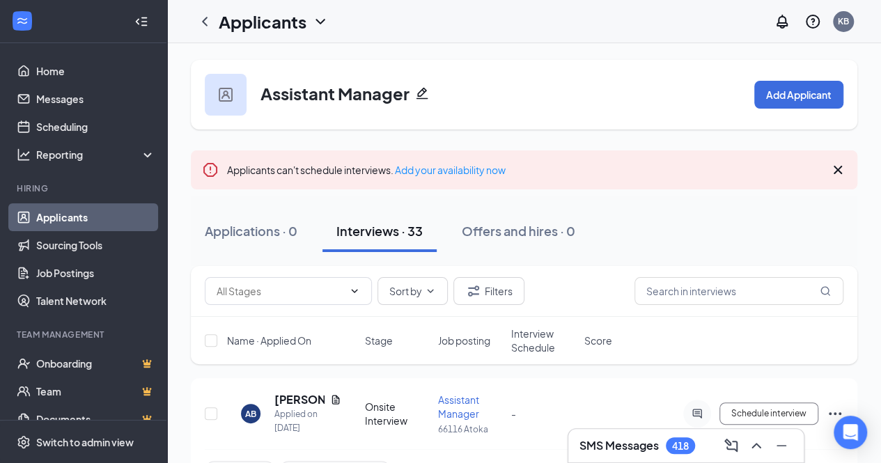
scroll to position [1, 0]
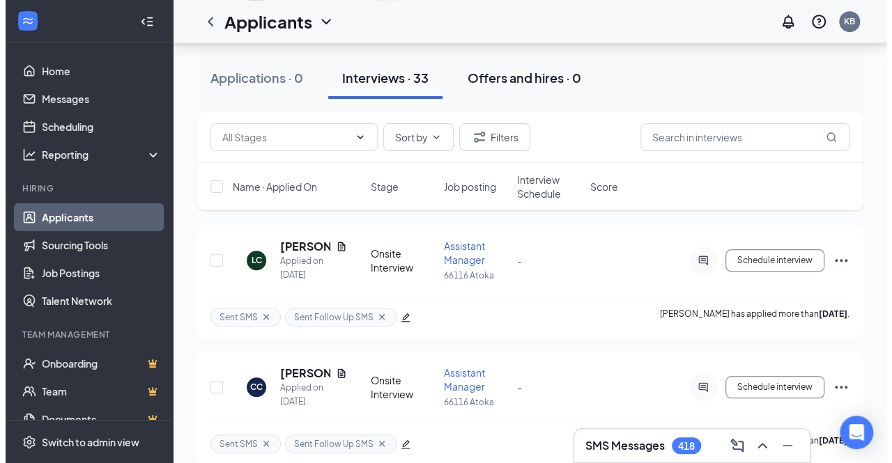
scroll to position [408, 0]
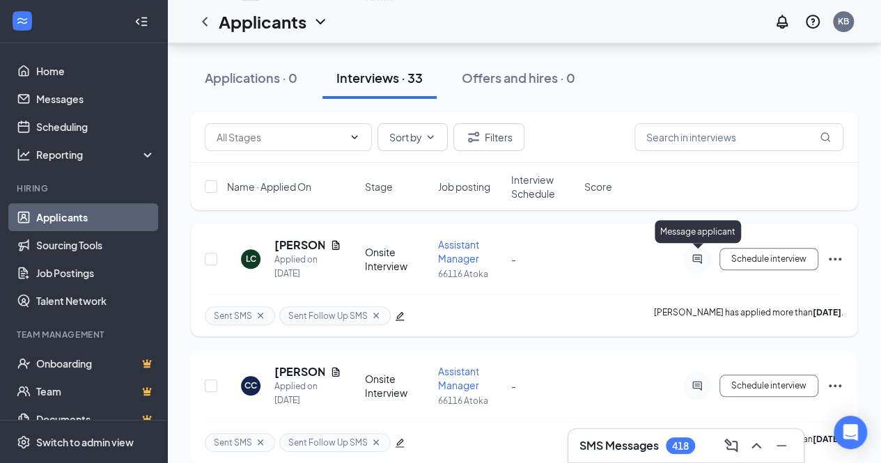
click at [700, 254] on icon "ActiveChat" at bounding box center [697, 259] width 17 height 11
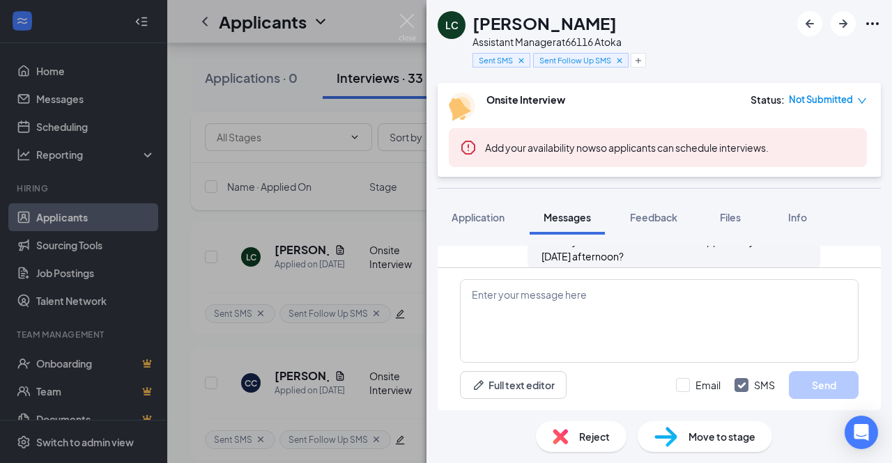
scroll to position [527, 0]
click at [630, 311] on textarea at bounding box center [659, 321] width 399 height 84
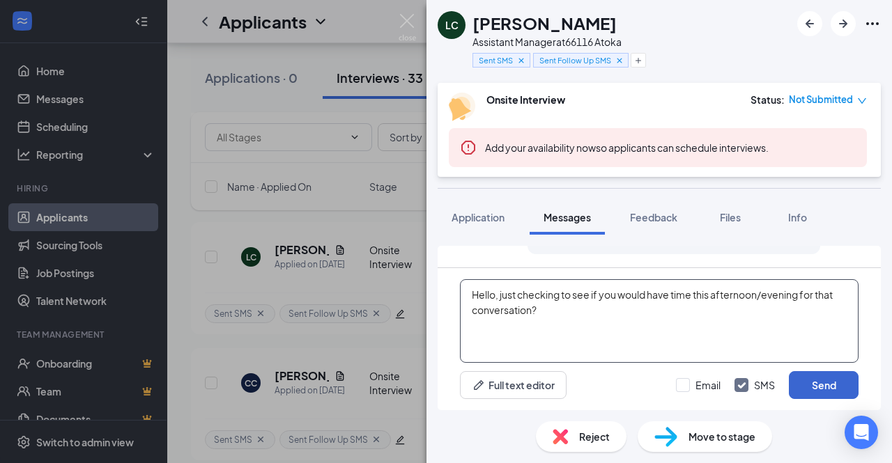
type textarea "Hello, just checking to see if you would have time this afternoon/evening for t…"
click at [824, 388] on button "Send" at bounding box center [824, 385] width 70 height 28
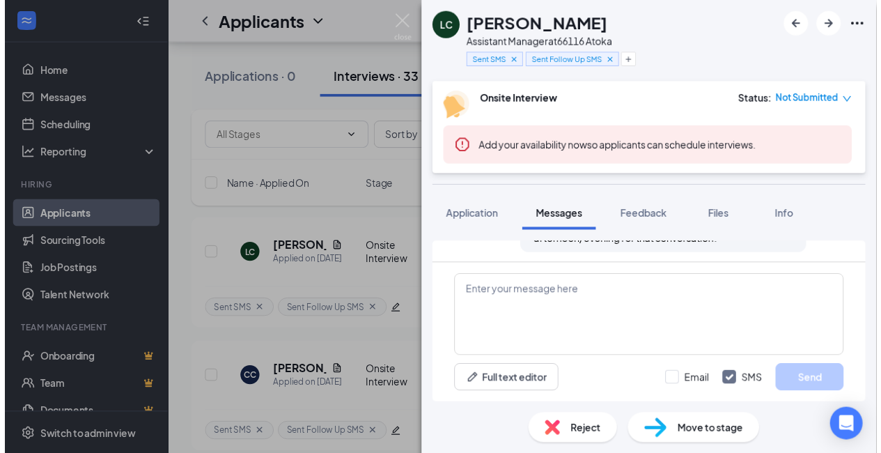
scroll to position [617, 0]
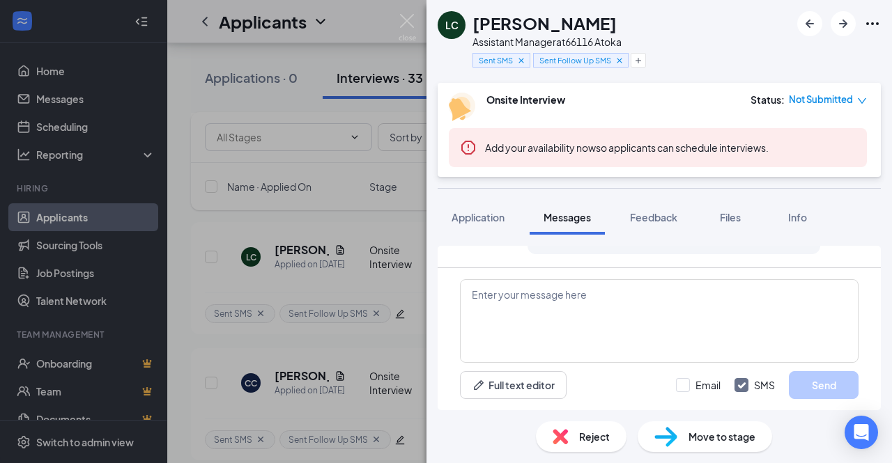
click at [233, 58] on div "LC LaJoyce Clark Assistant Manager at 66116 Atoka Sent SMS Sent Follow Up SMS O…" at bounding box center [446, 231] width 892 height 463
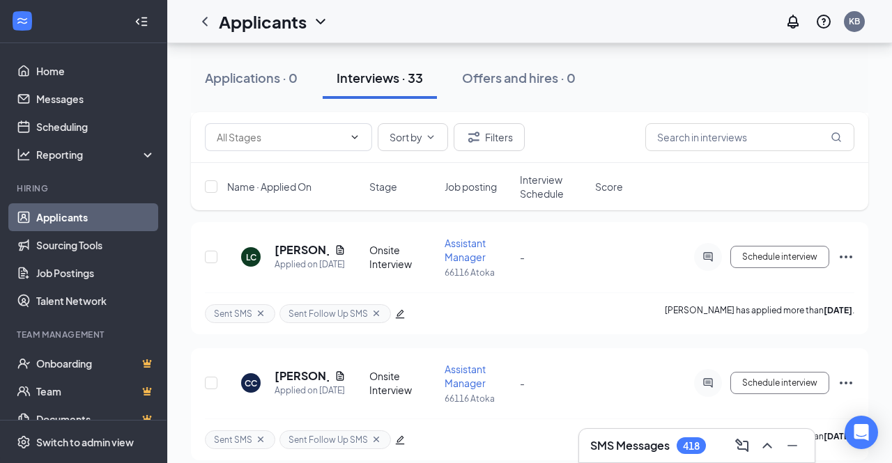
click at [332, 38] on div "Applicants KB" at bounding box center [529, 21] width 725 height 43
click at [319, 21] on icon "ChevronDown" at bounding box center [320, 22] width 9 height 6
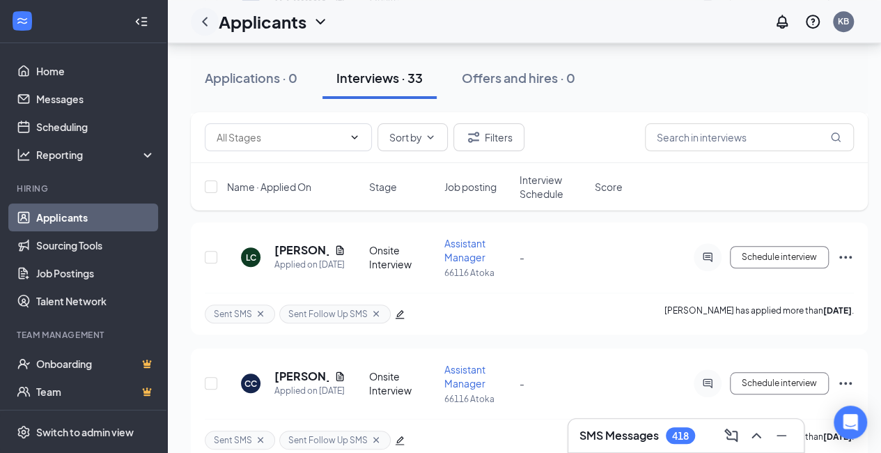
click at [198, 19] on icon "ChevronLeft" at bounding box center [204, 21] width 17 height 17
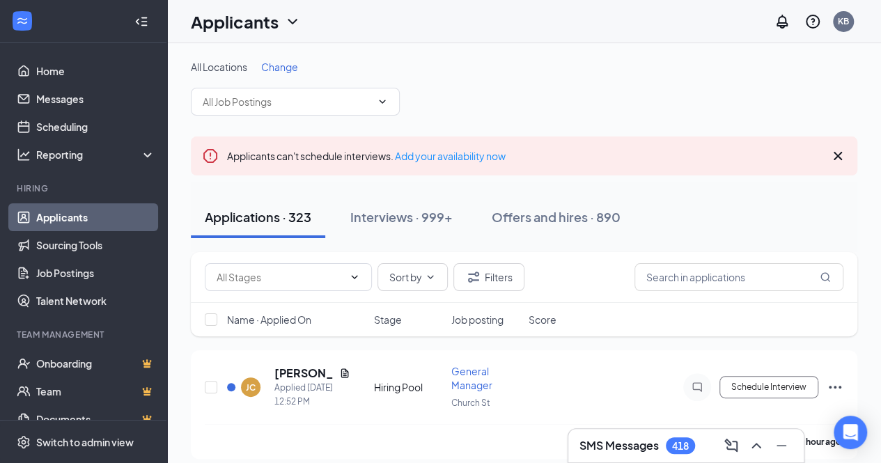
click at [588, 80] on div "All Locations Change" at bounding box center [524, 88] width 667 height 56
click at [291, 62] on span "Change" at bounding box center [279, 67] width 37 height 13
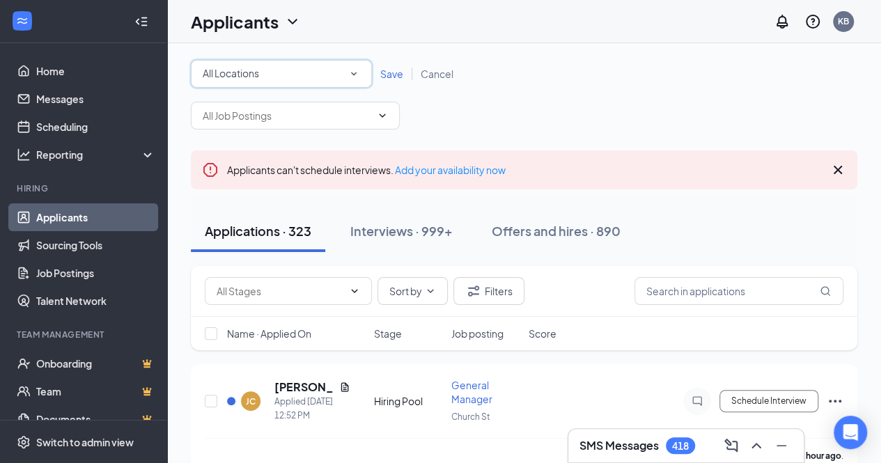
click at [293, 68] on div "All Locations" at bounding box center [281, 73] width 157 height 17
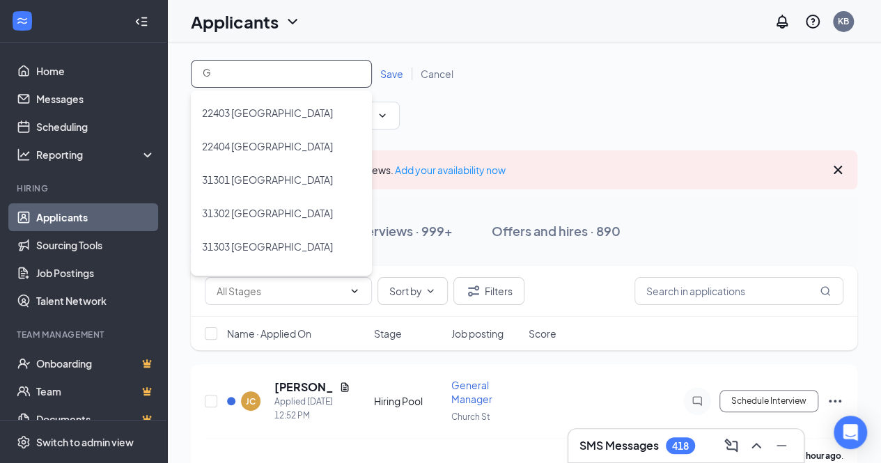
type input "Gl"
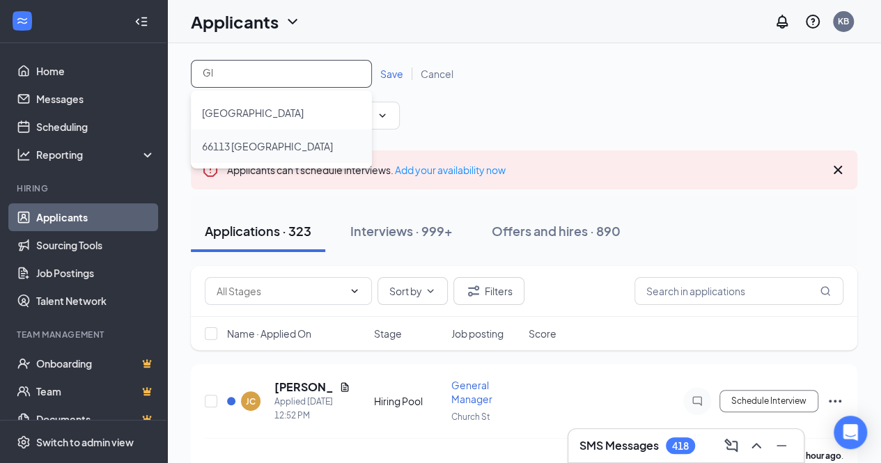
click at [277, 141] on span "66113 Gluckstadt" at bounding box center [267, 146] width 131 height 13
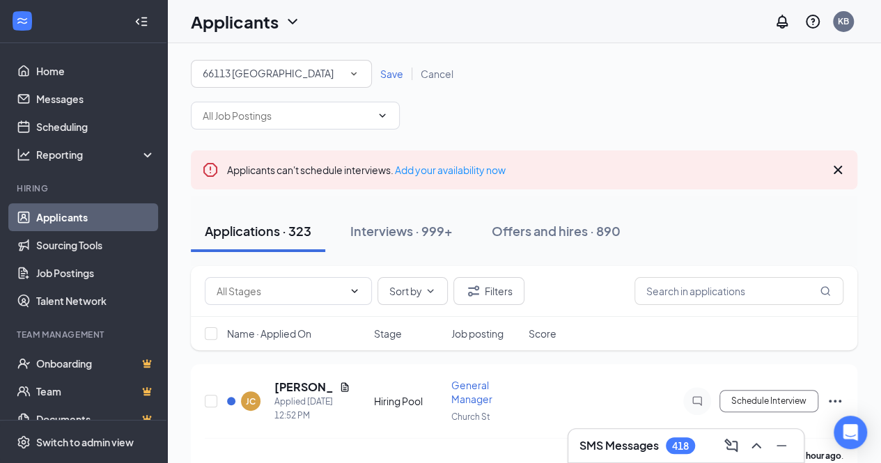
click at [387, 76] on span "Save" at bounding box center [391, 74] width 23 height 13
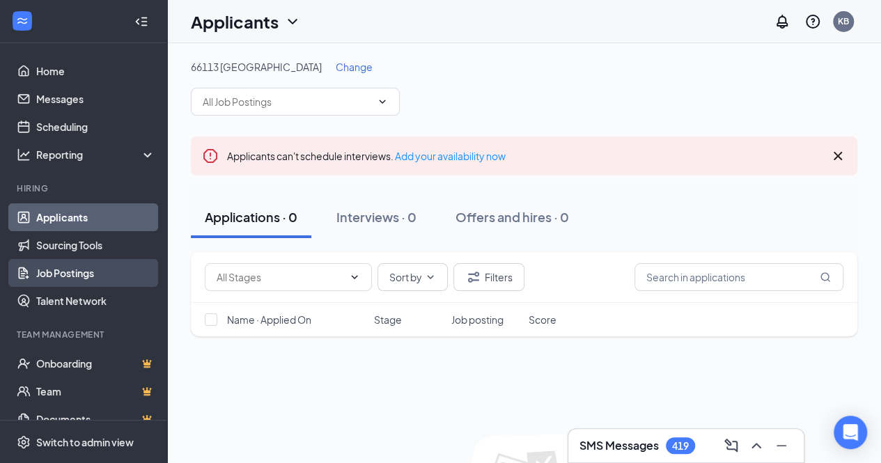
click at [74, 279] on link "Job Postings" at bounding box center [95, 273] width 119 height 28
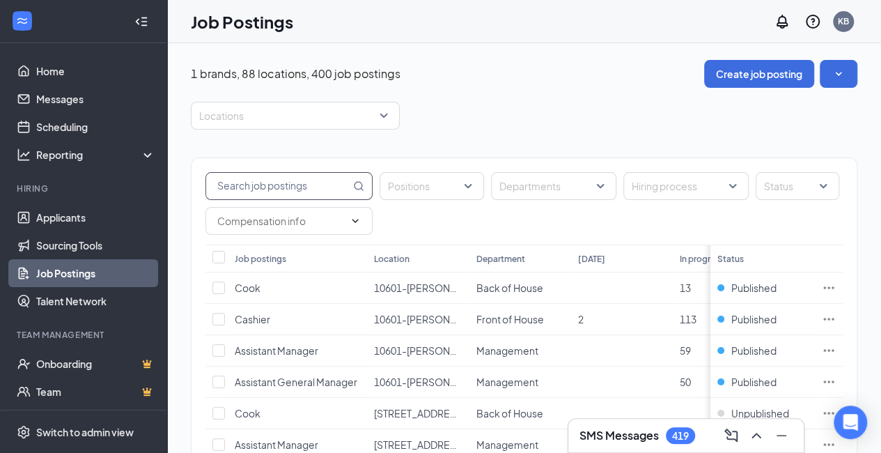
click at [335, 191] on input "text" at bounding box center [278, 186] width 144 height 26
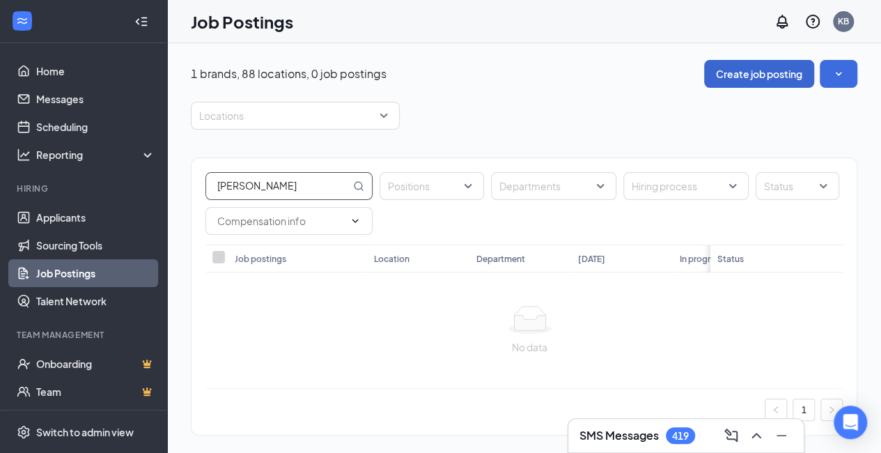
type input "Gluck"
click at [771, 73] on button "Create job posting" at bounding box center [759, 74] width 110 height 28
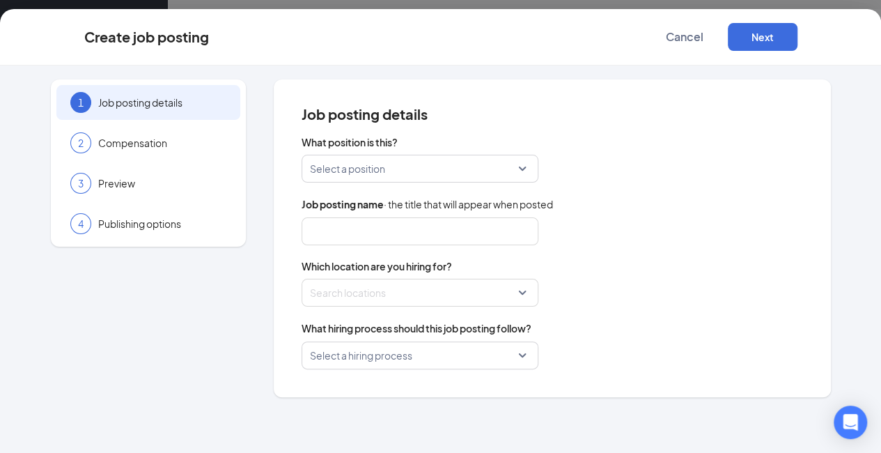
click at [501, 172] on input "search" at bounding box center [415, 168] width 210 height 26
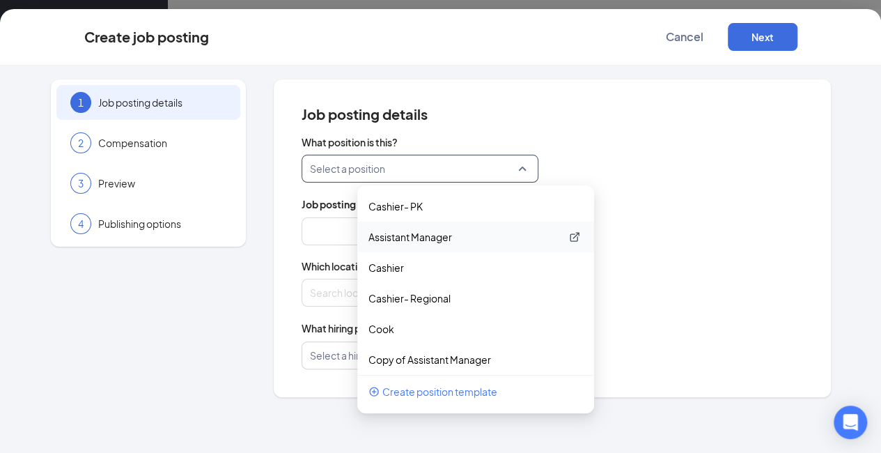
click at [466, 238] on p "Assistant Manager" at bounding box center [465, 237] width 192 height 14
type input "Assistant Manager"
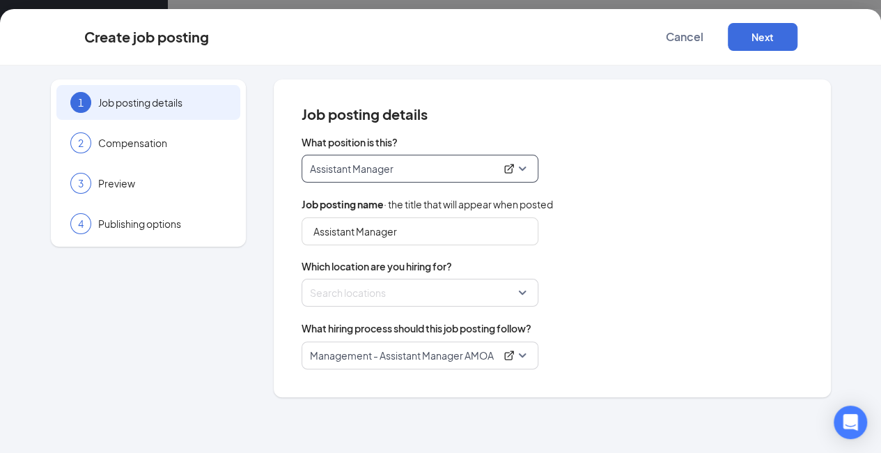
click at [463, 293] on div at bounding box center [416, 292] width 210 height 22
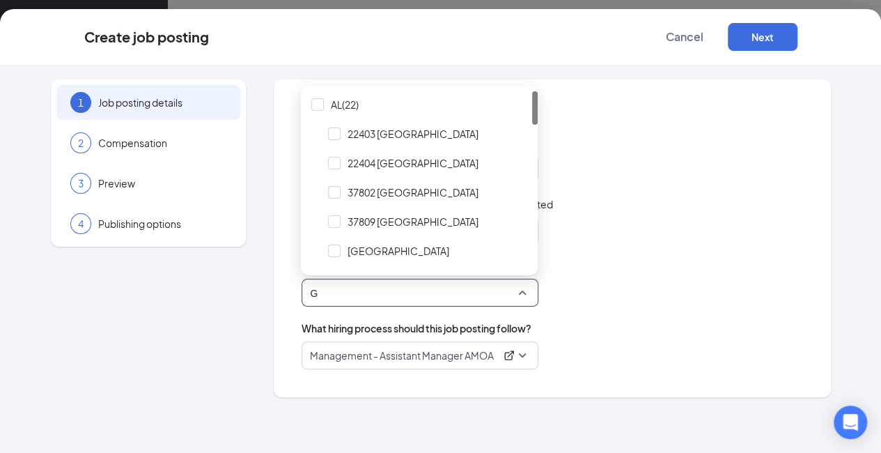
type input "Gl"
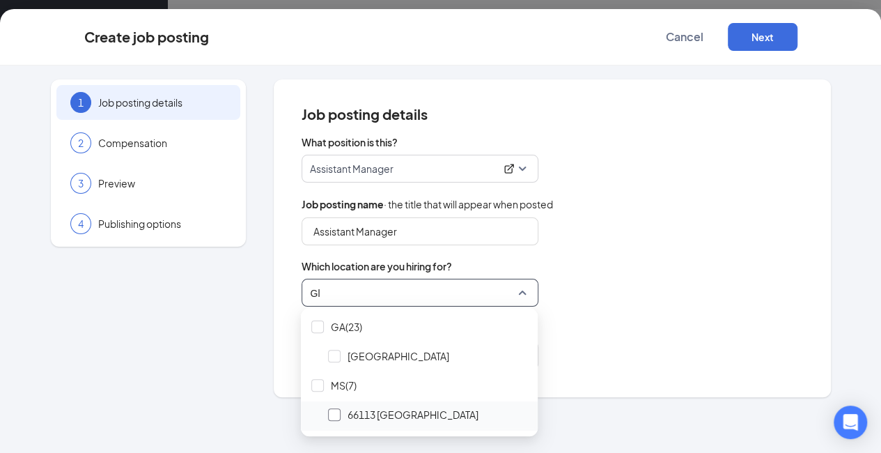
click at [333, 416] on div at bounding box center [334, 414] width 13 height 13
click at [630, 310] on div "What position is this? Assistant Manager 156545 16608 16609 Cashier- PK Assista…" at bounding box center [553, 252] width 502 height 234
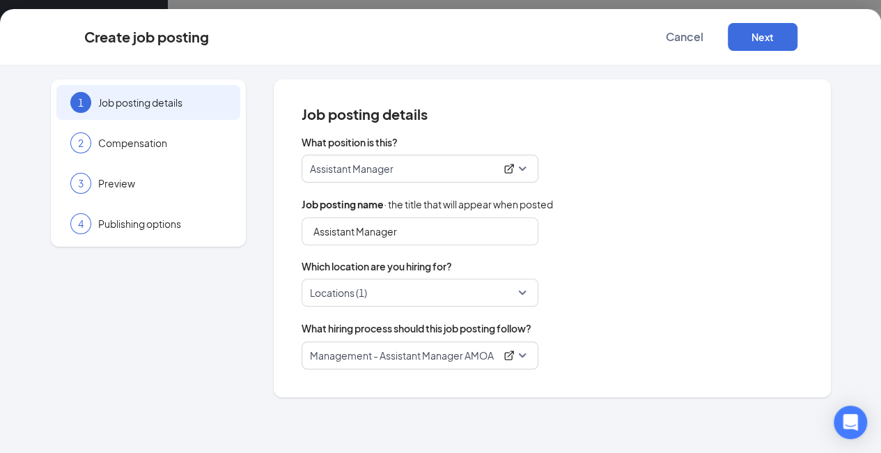
click at [521, 355] on span "Management - Assistant Manager AMOA" at bounding box center [420, 355] width 220 height 26
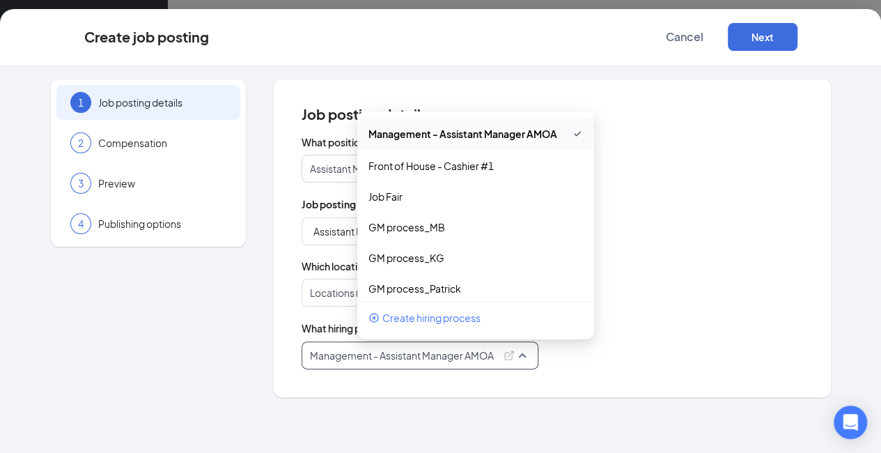
click at [602, 328] on div "What hiring process should this job posting follow?" at bounding box center [553, 327] width 502 height 15
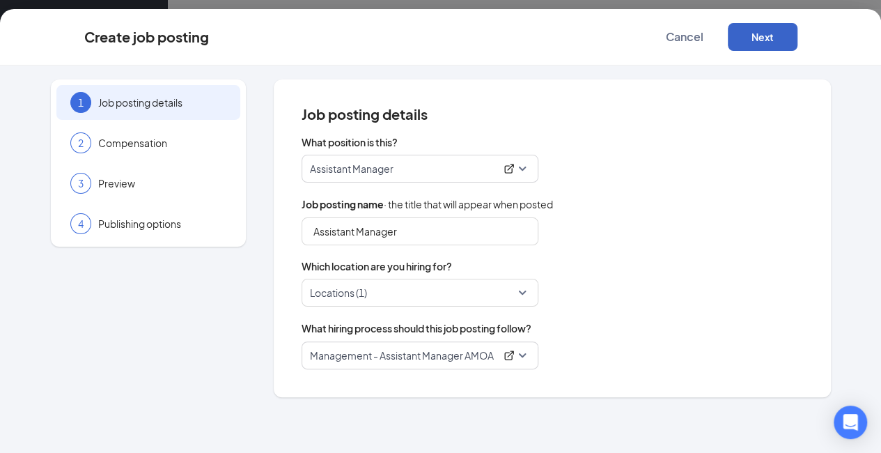
click at [798, 34] on button "Next" at bounding box center [763, 37] width 70 height 28
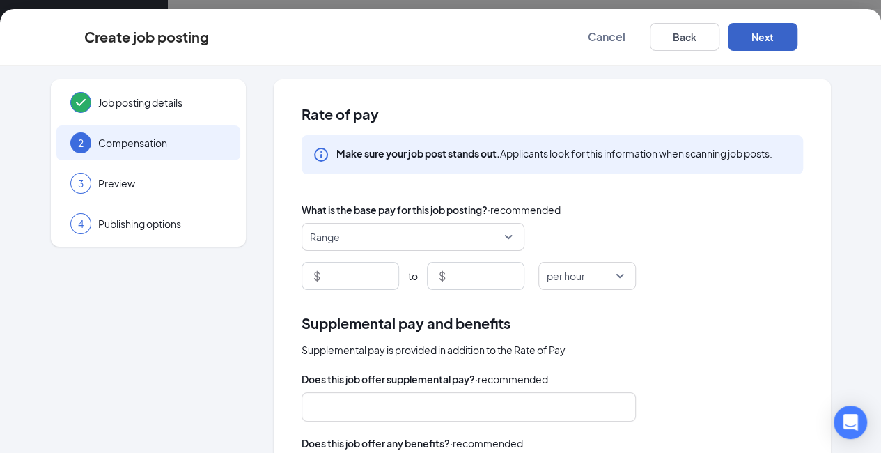
click at [502, 239] on span "Range" at bounding box center [413, 237] width 206 height 26
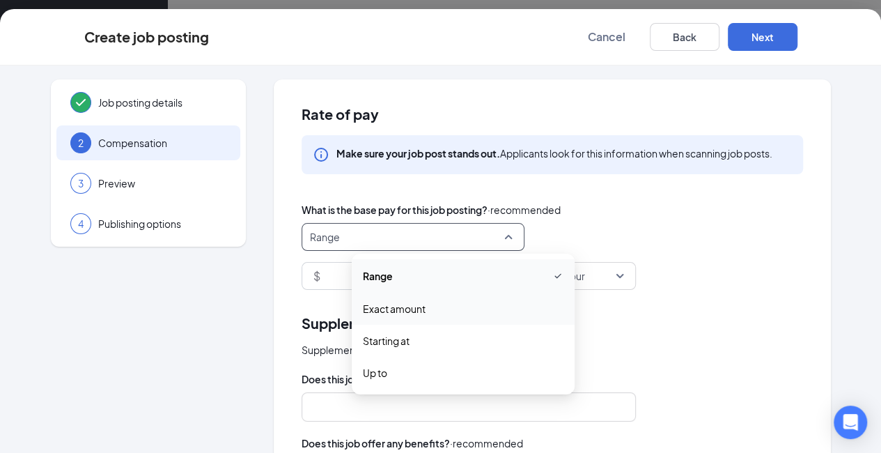
click at [603, 203] on div "What is the base pay for this job posting? · recommended" at bounding box center [553, 209] width 502 height 15
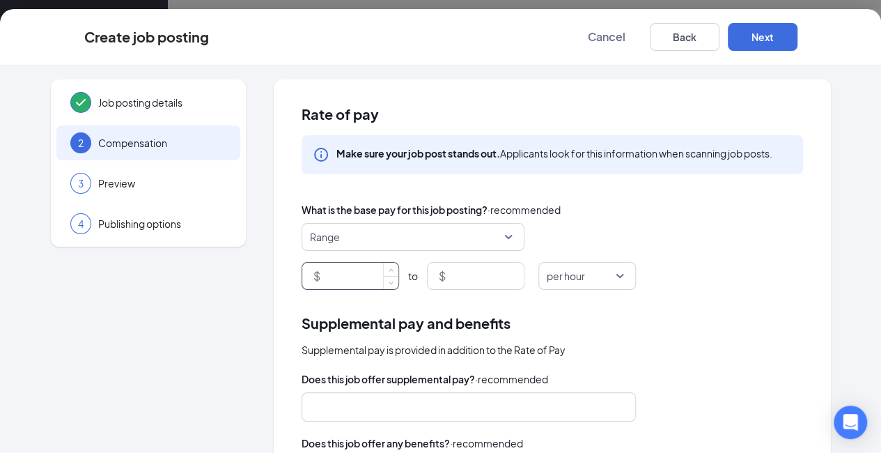
click at [358, 284] on input at bounding box center [360, 276] width 75 height 26
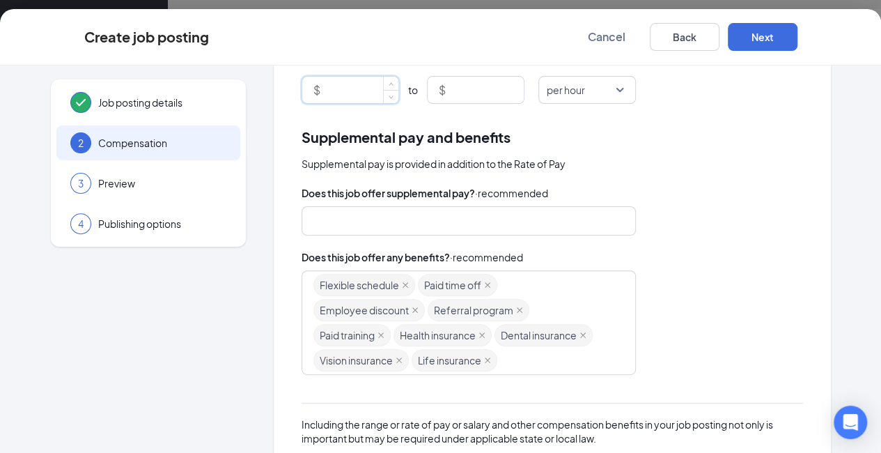
scroll to position [187, 0]
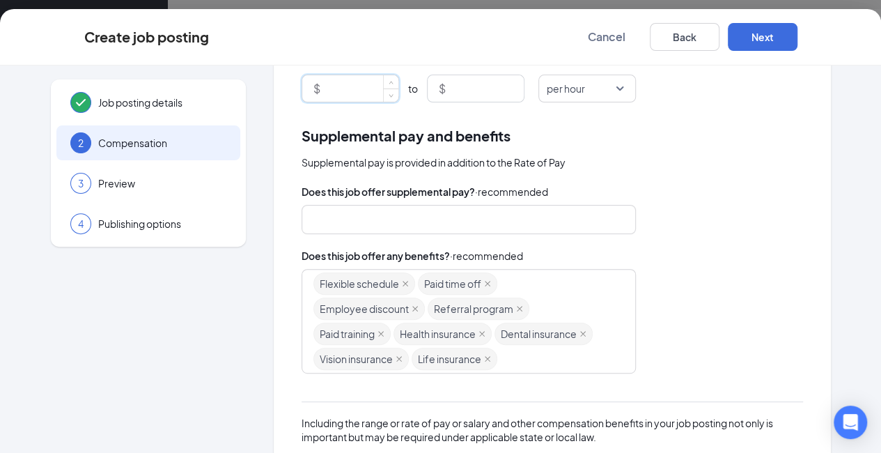
click at [451, 309] on span "Referral program" at bounding box center [473, 308] width 79 height 21
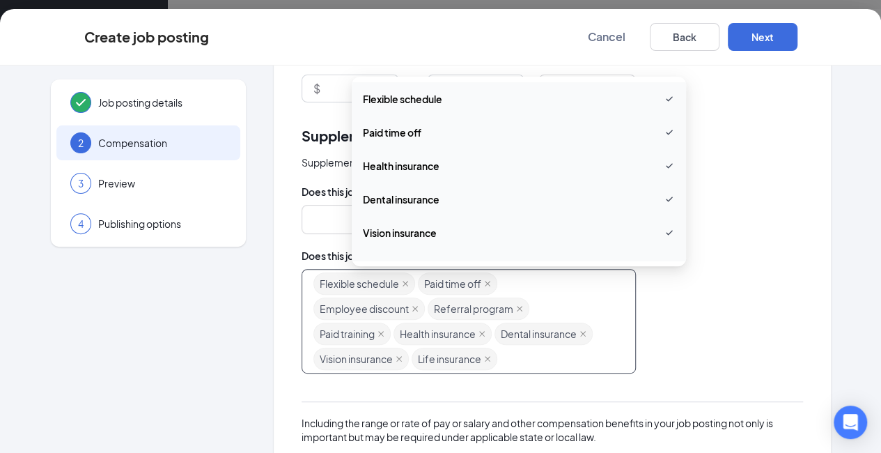
click at [706, 293] on div "flexible_schedule, paid_time_off, employee_discount, referral_program, paid_tra…" at bounding box center [553, 321] width 502 height 105
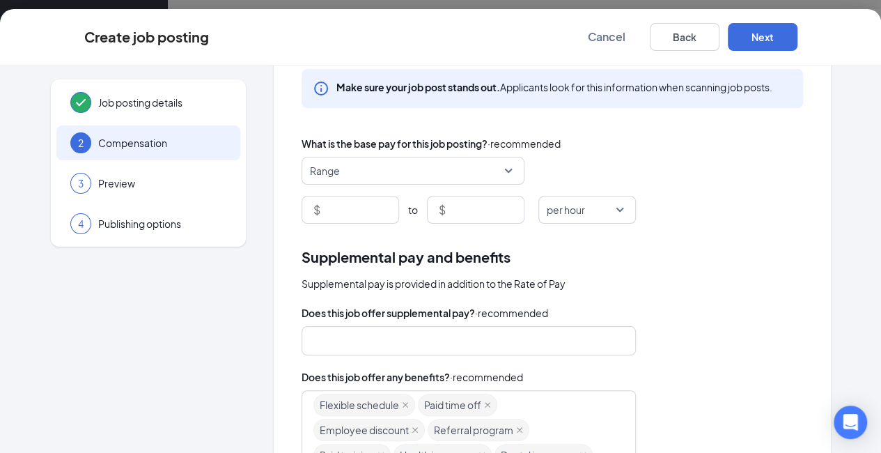
scroll to position [58, 0]
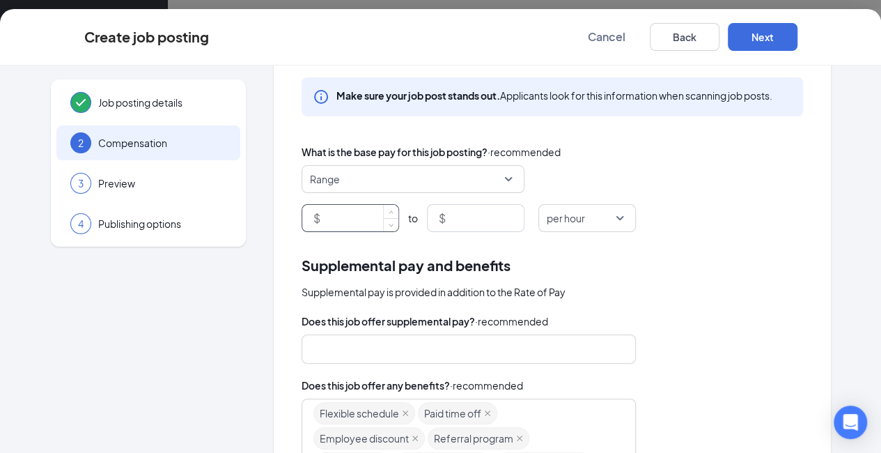
click at [327, 224] on input at bounding box center [360, 218] width 75 height 26
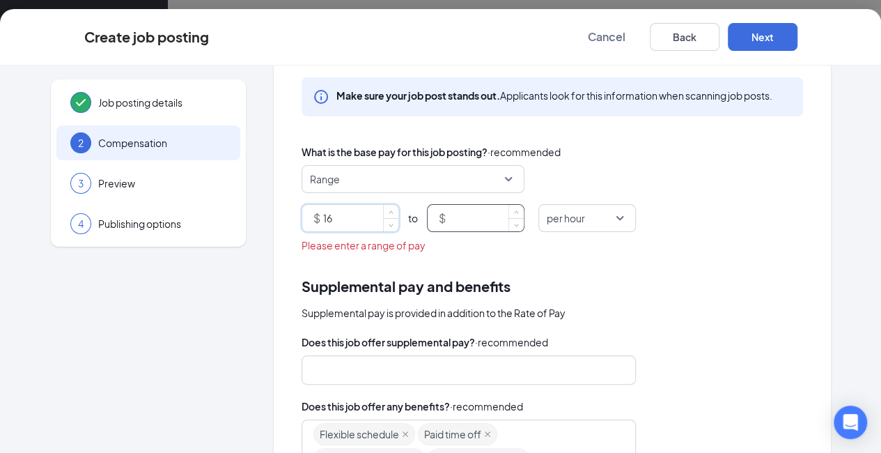
click at [481, 219] on input at bounding box center [486, 218] width 75 height 26
click at [343, 215] on input "16" at bounding box center [360, 218] width 75 height 26
type input "17"
click at [487, 219] on input at bounding box center [486, 218] width 75 height 26
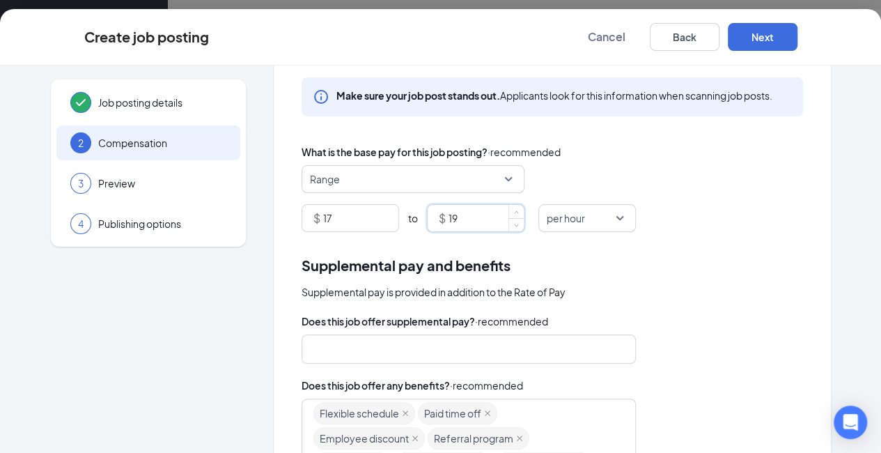
type input "19"
click at [623, 299] on div "Supplemental pay is provided in addition to the Rate of Pay" at bounding box center [553, 291] width 502 height 15
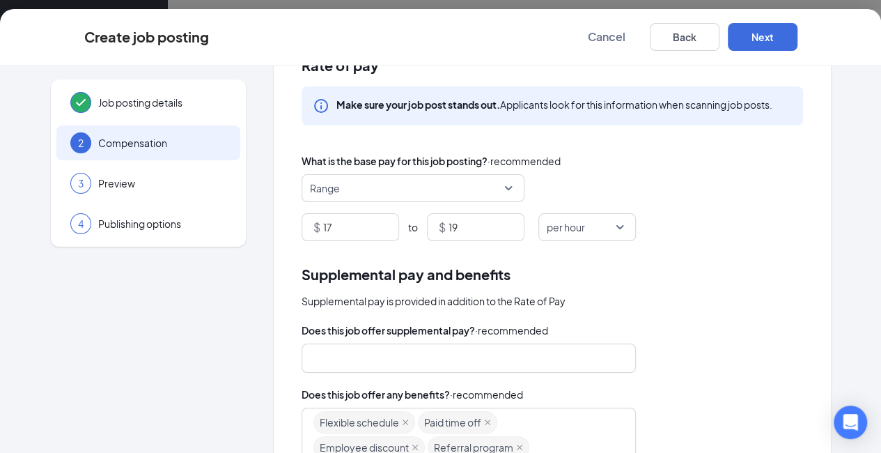
scroll to position [43, 0]
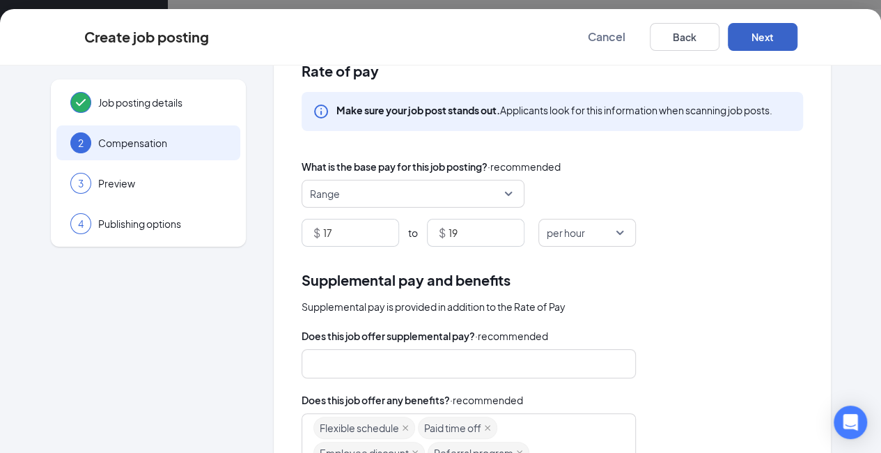
click at [798, 29] on button "Next" at bounding box center [763, 37] width 70 height 28
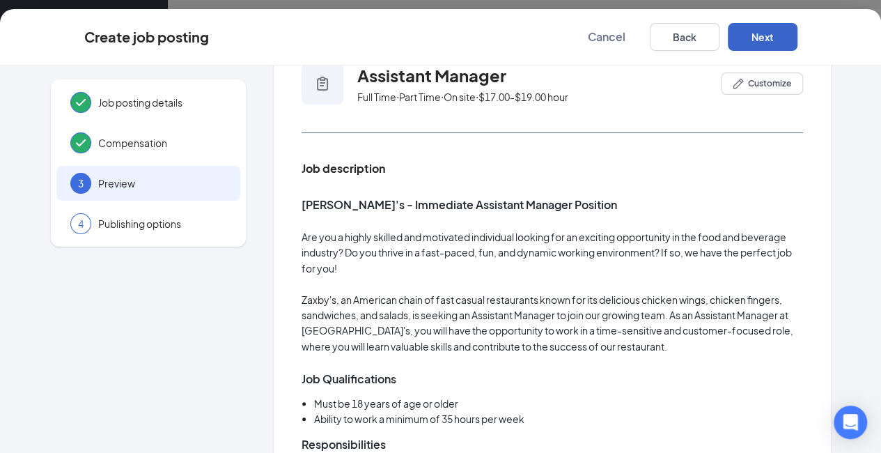
scroll to position [46, 0]
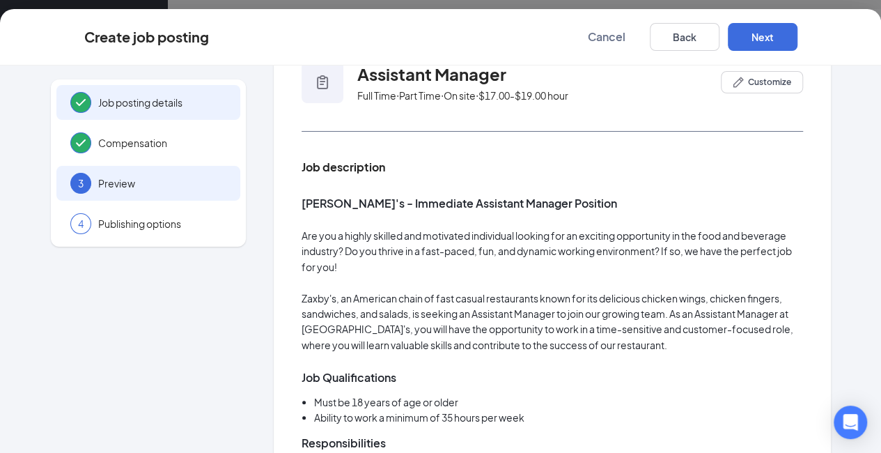
click at [164, 107] on span "Job posting details" at bounding box center [162, 102] width 128 height 14
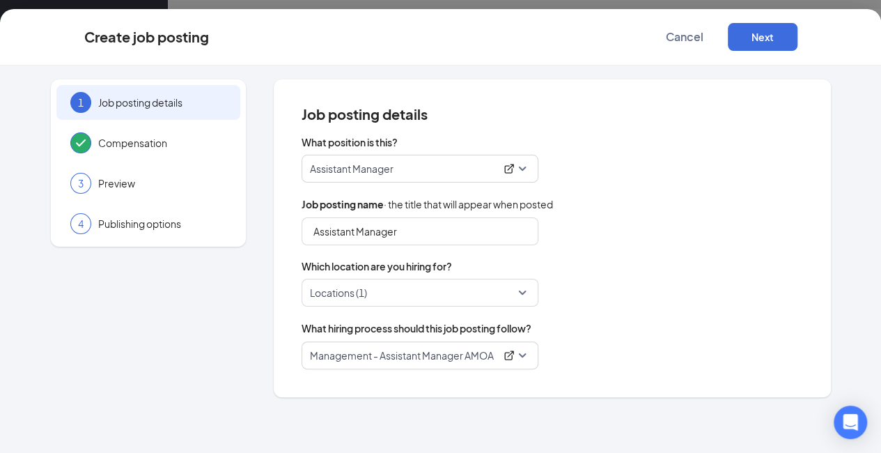
scroll to position [0, 0]
click at [521, 356] on span "Management - Assistant Manager AMOA" at bounding box center [420, 355] width 220 height 26
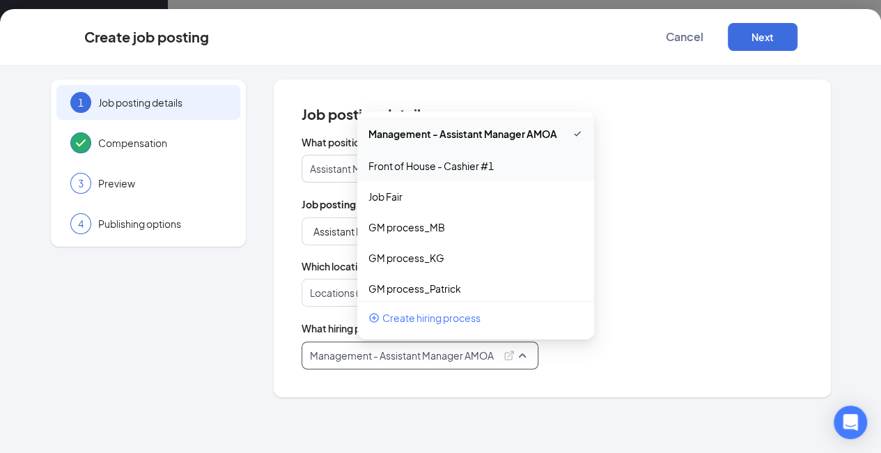
click at [671, 166] on div "Assistant Manager" at bounding box center [553, 169] width 502 height 28
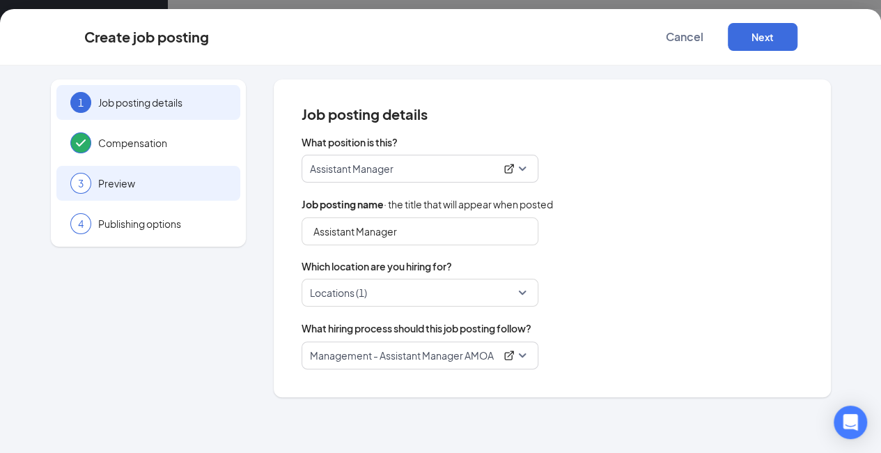
click at [137, 180] on span "Preview" at bounding box center [162, 183] width 128 height 14
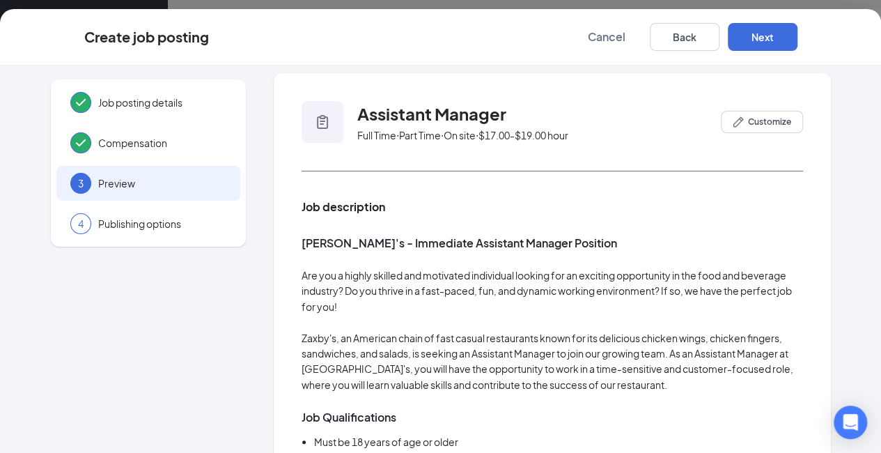
scroll to position [10, 0]
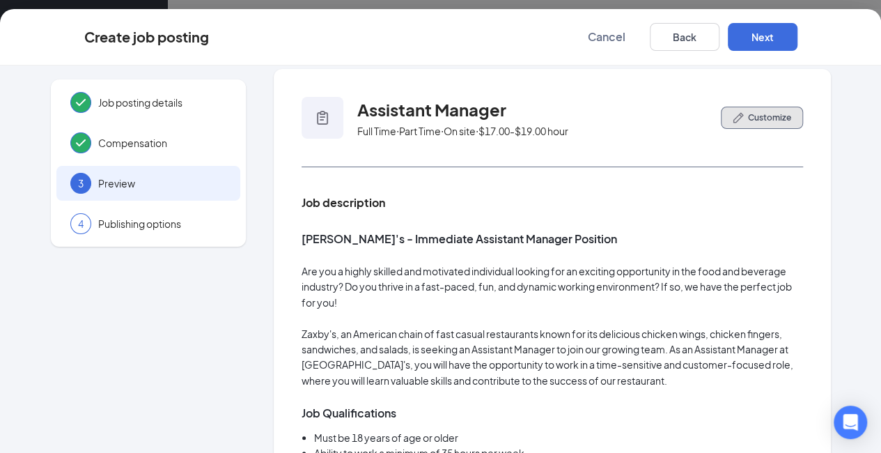
click at [768, 119] on span "Customize" at bounding box center [769, 117] width 43 height 13
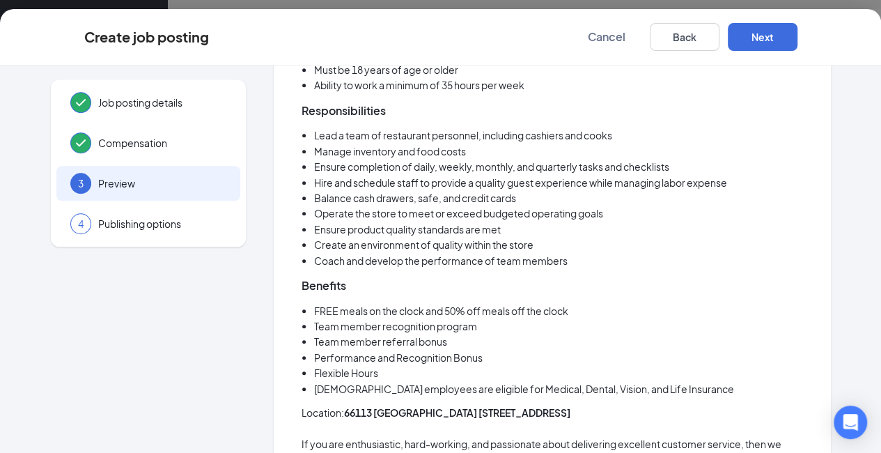
scroll to position [520, 0]
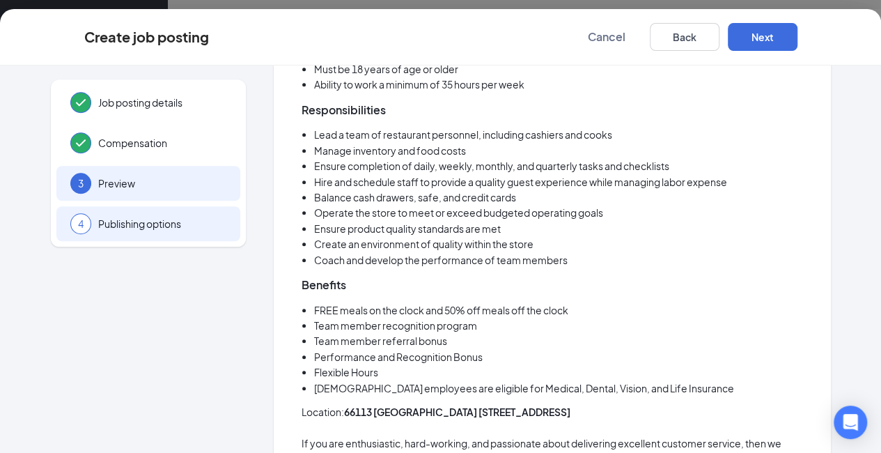
click at [175, 222] on span "Publishing options" at bounding box center [162, 224] width 128 height 14
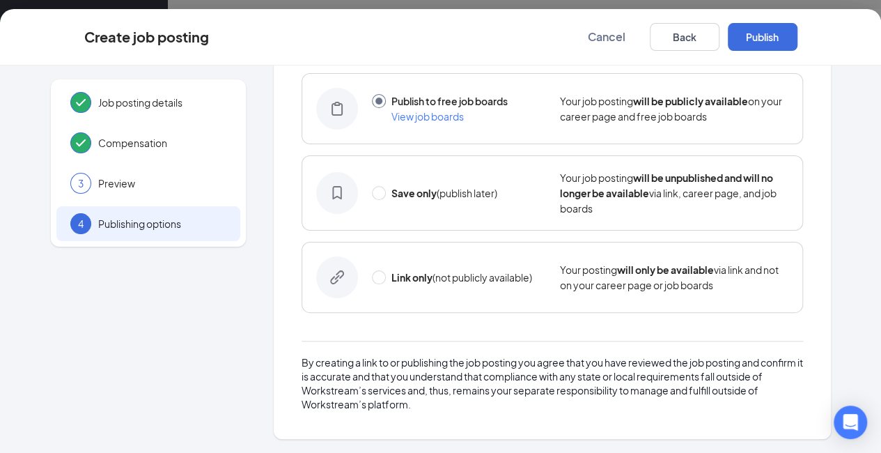
scroll to position [86, 0]
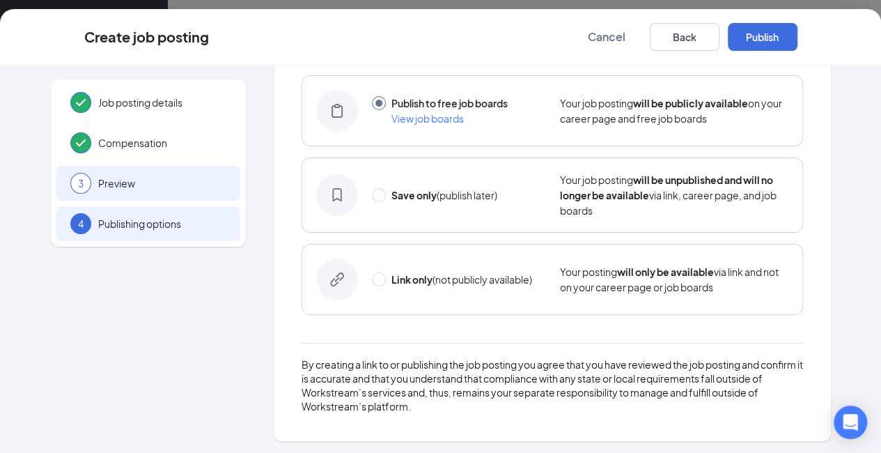
click at [102, 185] on span "Preview" at bounding box center [162, 183] width 128 height 14
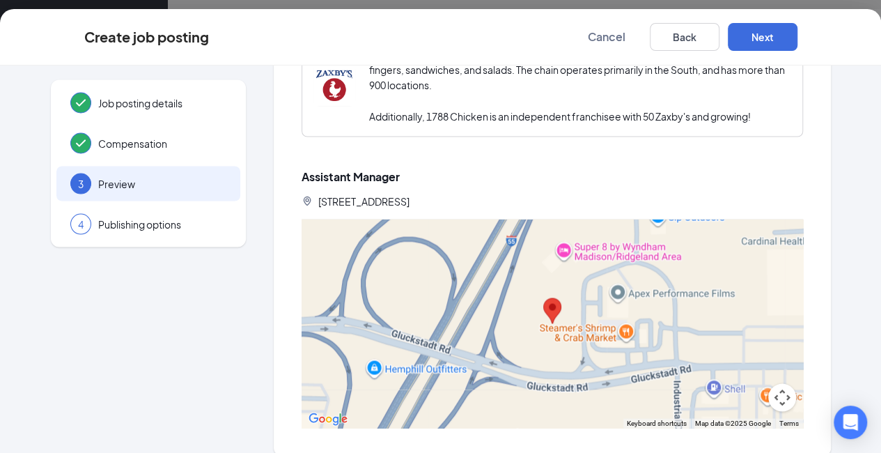
scroll to position [22, 0]
click at [798, 41] on button "Next" at bounding box center [763, 37] width 70 height 28
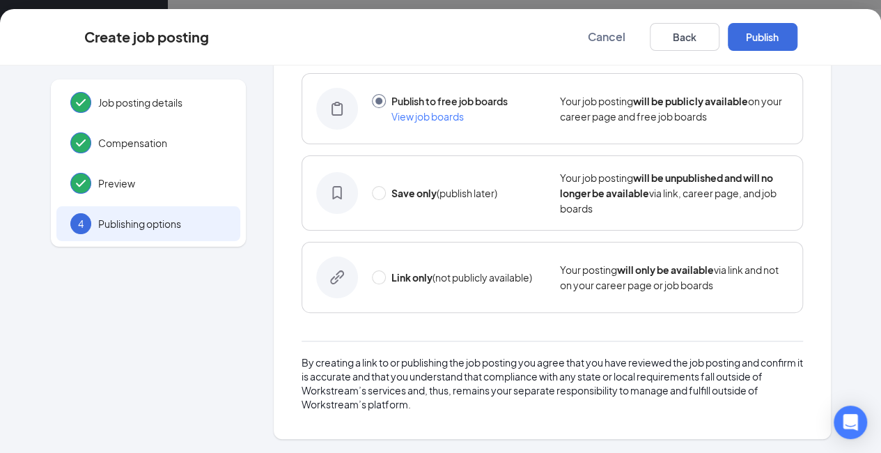
scroll to position [86, 0]
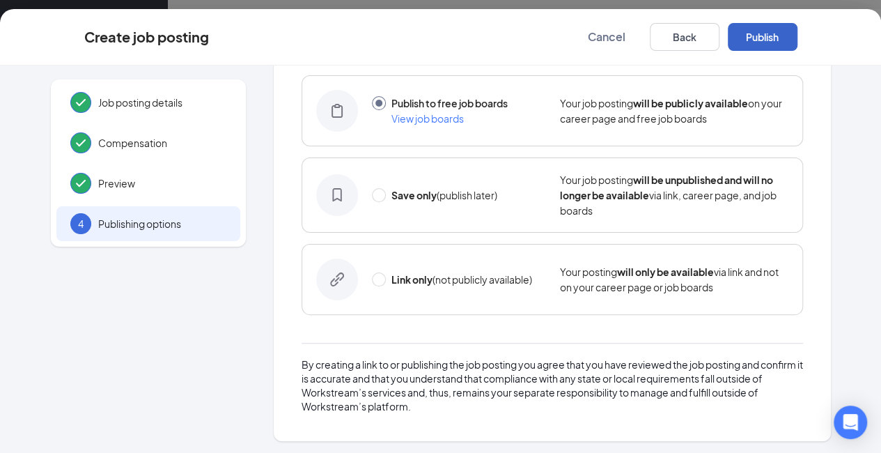
click at [798, 44] on button "Publish" at bounding box center [763, 37] width 70 height 28
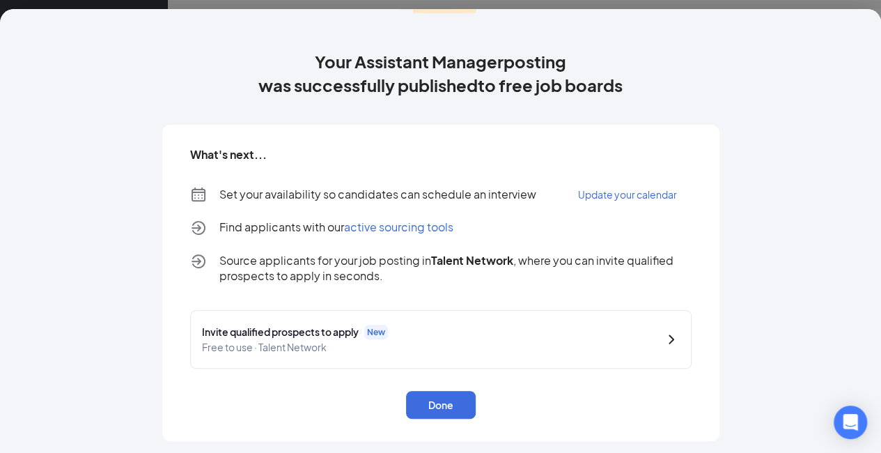
scroll to position [146, 0]
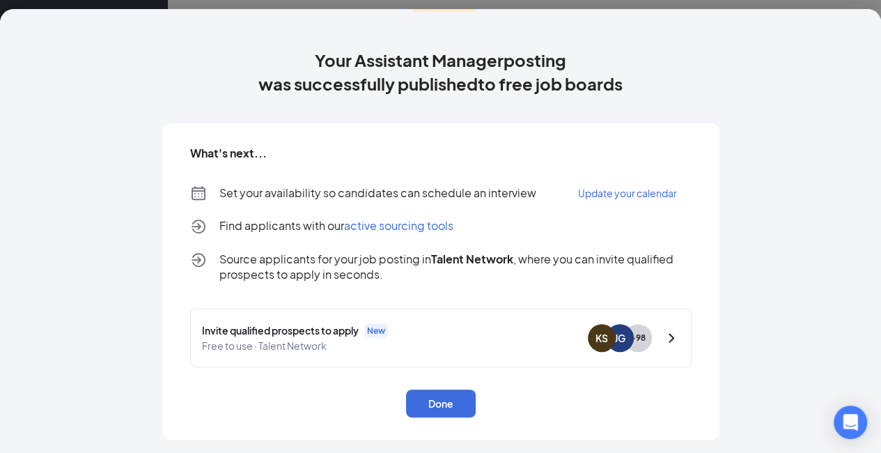
click at [669, 336] on icon "ChevronRight" at bounding box center [672, 337] width 6 height 9
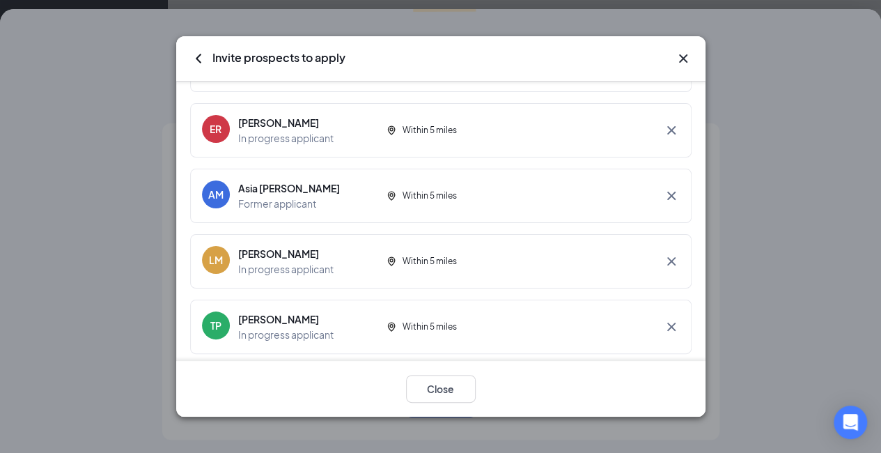
scroll to position [372, 0]
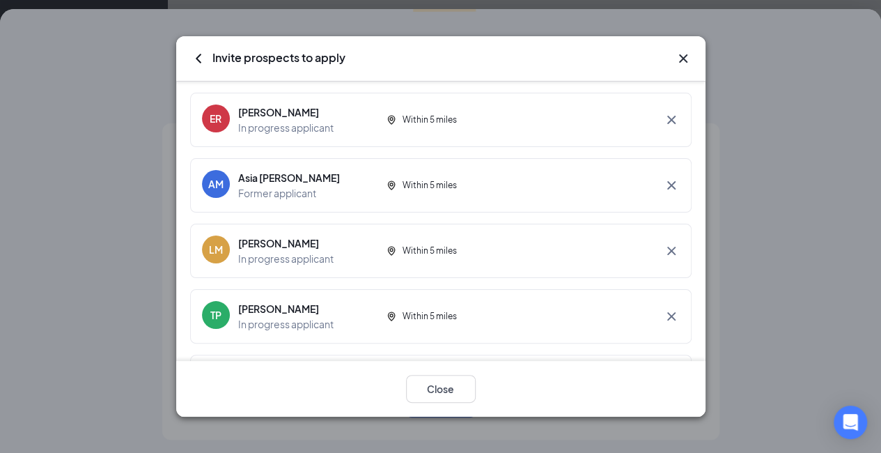
click at [681, 55] on icon "Cross" at bounding box center [683, 58] width 8 height 8
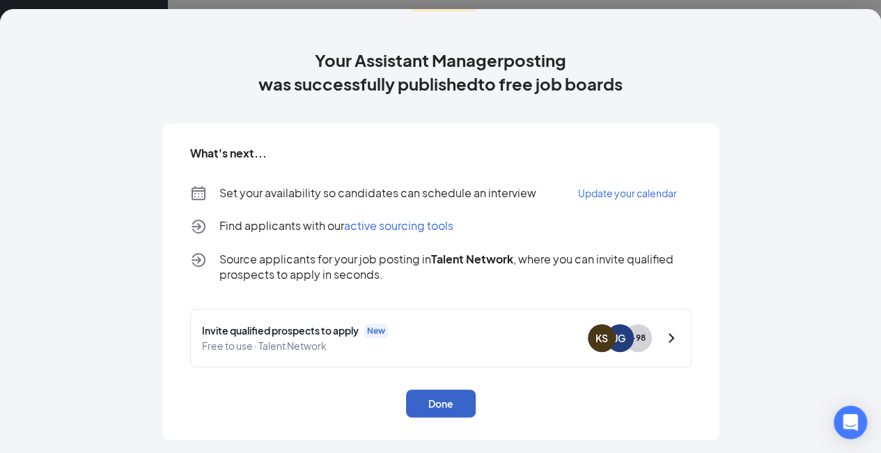
click at [456, 402] on button "Done" at bounding box center [441, 403] width 70 height 28
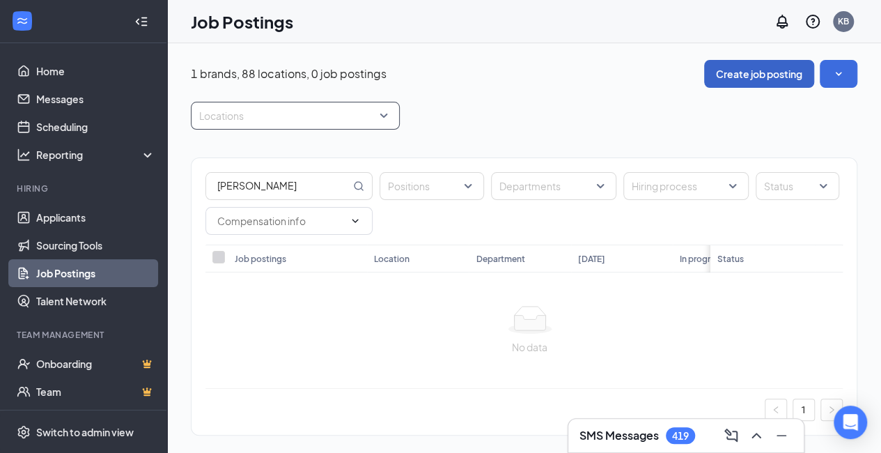
click at [291, 114] on div at bounding box center [288, 116] width 188 height 22
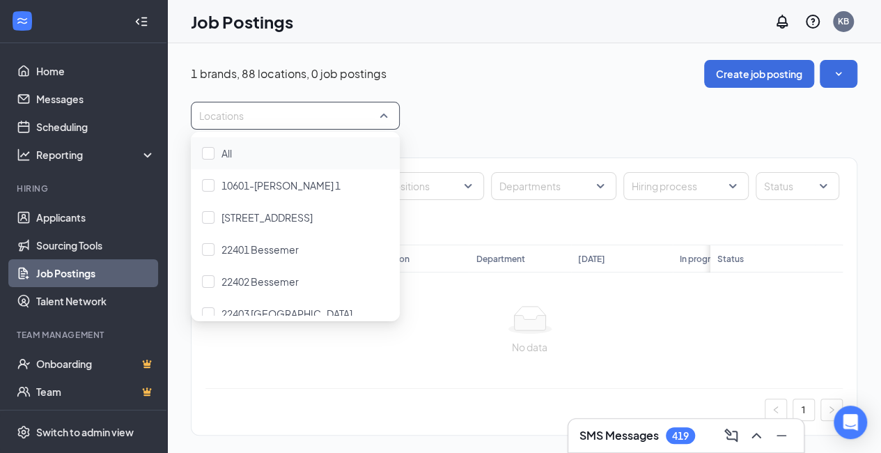
click at [560, 99] on div "1 brands, 88 locations, 0 job postings Create job posting Locations Gluck Posit…" at bounding box center [524, 254] width 667 height 389
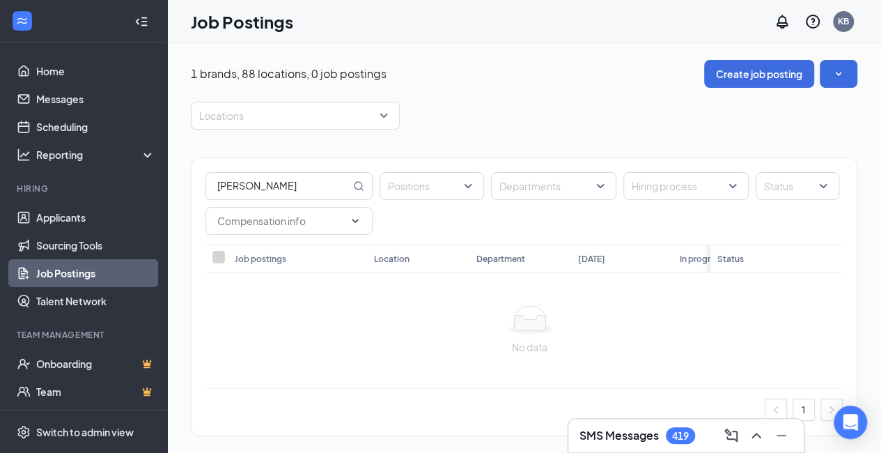
click at [60, 272] on link "Job Postings" at bounding box center [95, 273] width 119 height 28
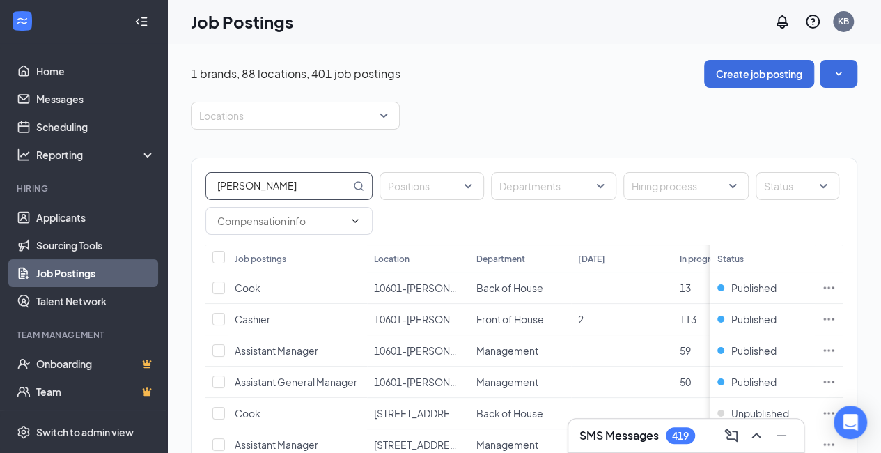
click at [284, 193] on input "Gluck" at bounding box center [278, 186] width 144 height 26
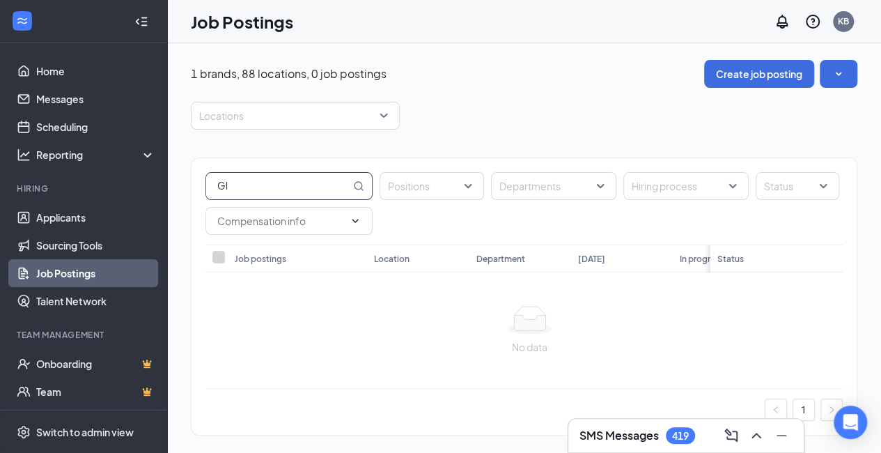
type input "G"
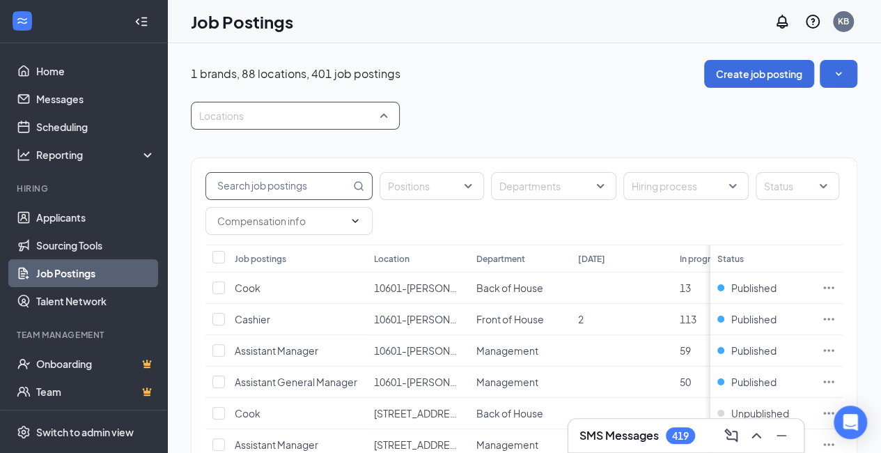
click at [386, 118] on div "Locations" at bounding box center [295, 116] width 209 height 28
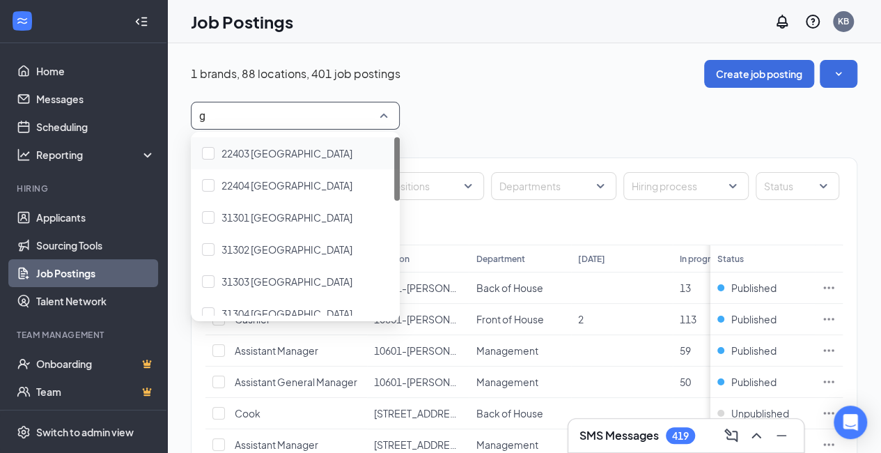
type input "gl"
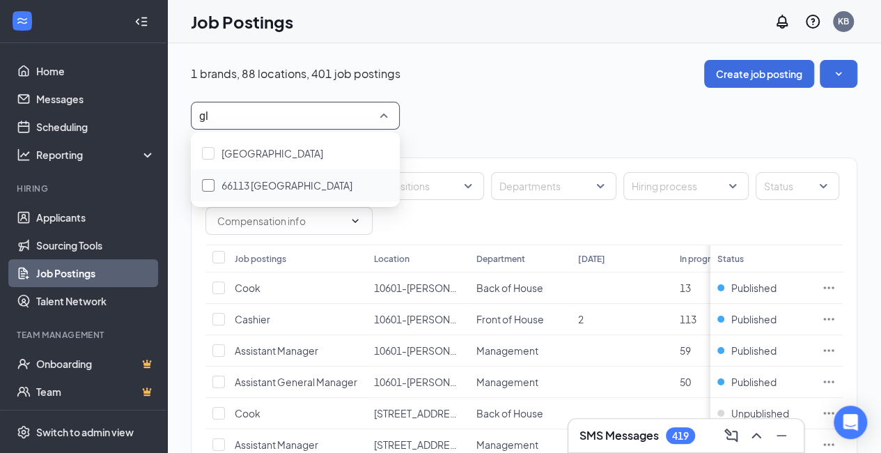
click at [276, 184] on span "66113 Gluckstadt" at bounding box center [287, 185] width 131 height 13
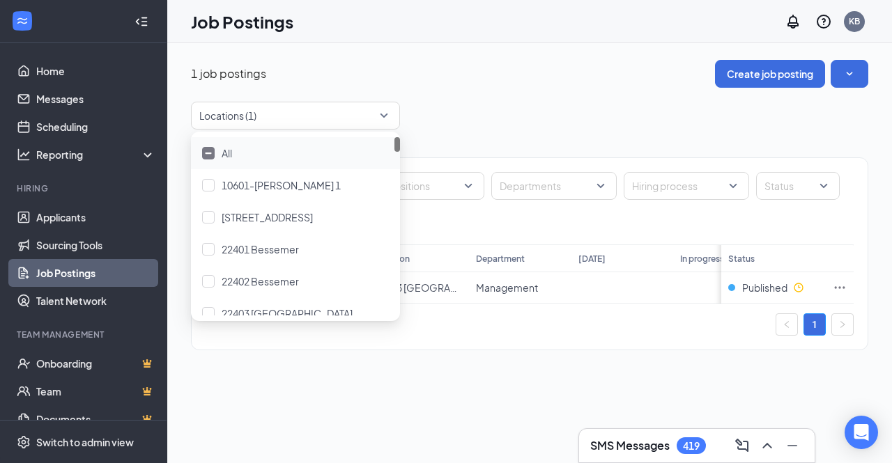
click at [479, 139] on div "Positions Departments Hiring process Status Job postings Location Department To…" at bounding box center [529, 247] width 677 height 235
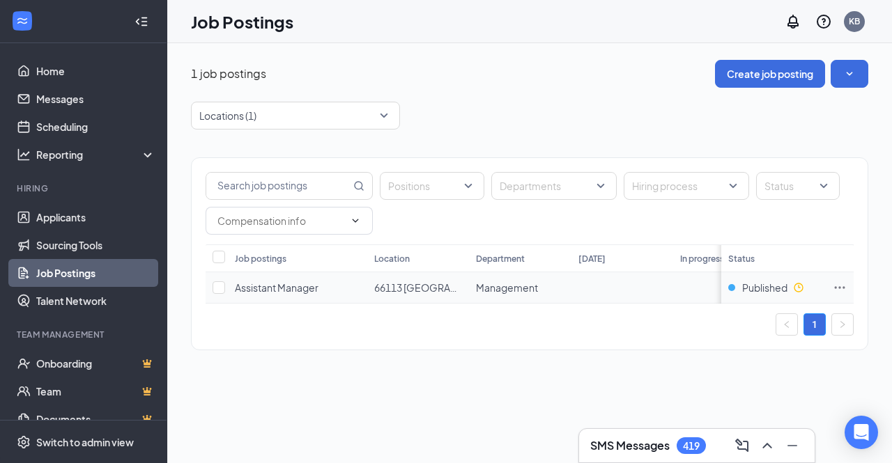
click at [843, 286] on icon "Ellipses" at bounding box center [840, 287] width 10 height 2
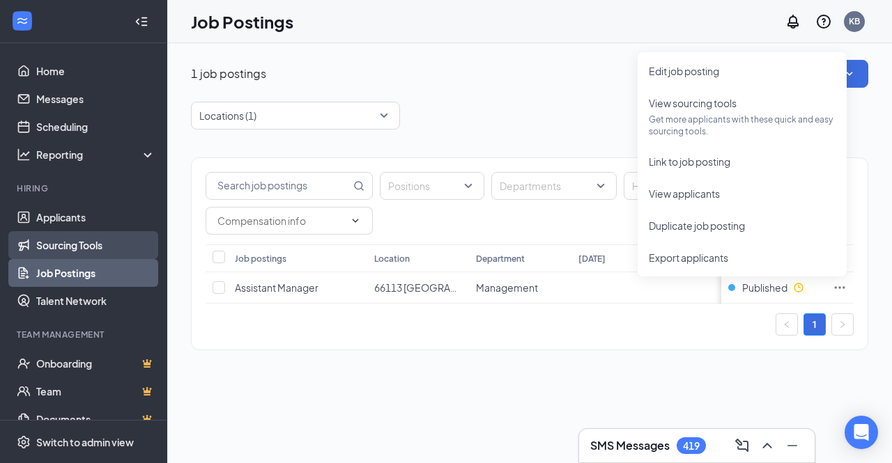
click at [94, 249] on link "Sourcing Tools" at bounding box center [95, 245] width 119 height 28
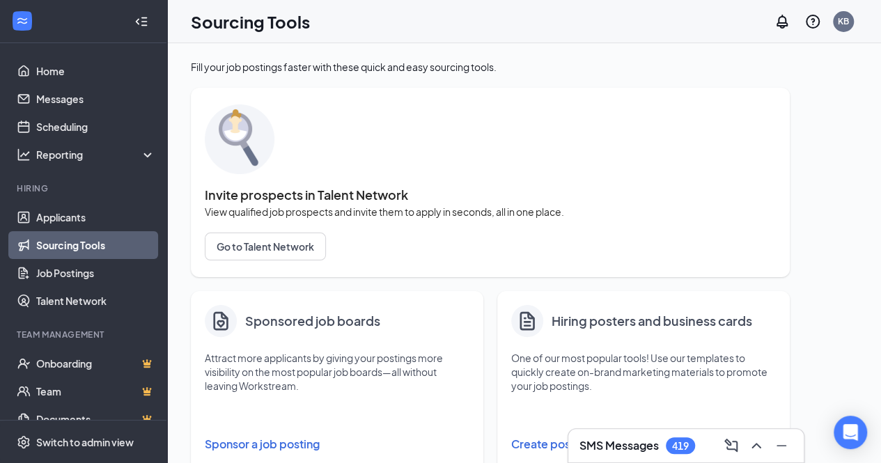
click at [270, 443] on button "Sponsor a job posting" at bounding box center [337, 445] width 265 height 28
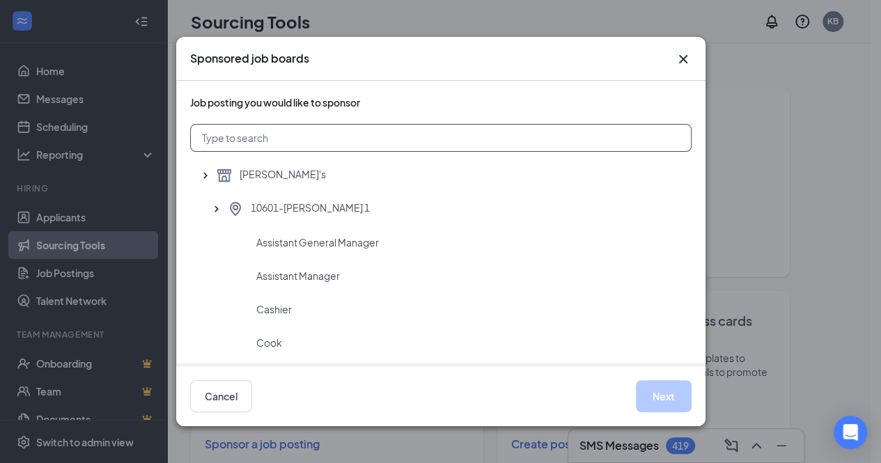
click at [456, 146] on input "text" at bounding box center [441, 138] width 502 height 28
type input "glu"
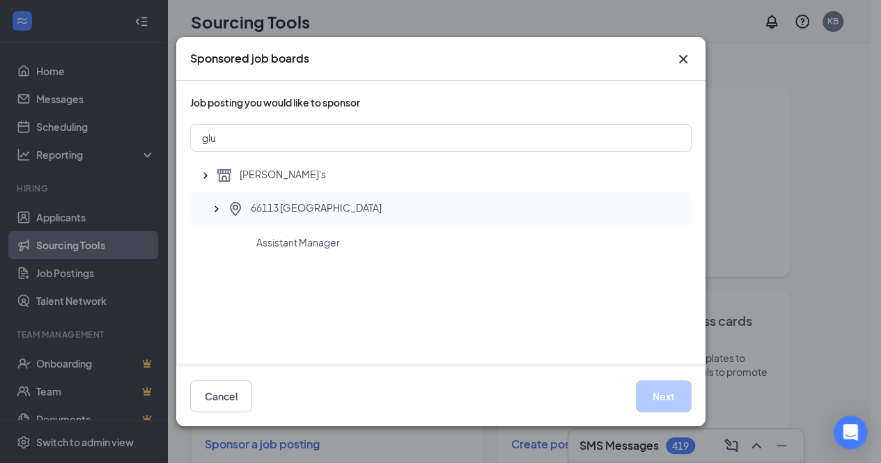
click at [304, 206] on span "66113 Gluckstadt" at bounding box center [316, 209] width 131 height 17
click at [648, 390] on button "Next" at bounding box center [664, 396] width 56 height 32
click at [669, 402] on button "Next" at bounding box center [664, 396] width 56 height 32
click at [666, 401] on button "Next" at bounding box center [664, 396] width 56 height 32
click at [665, 396] on button "Next" at bounding box center [664, 396] width 56 height 32
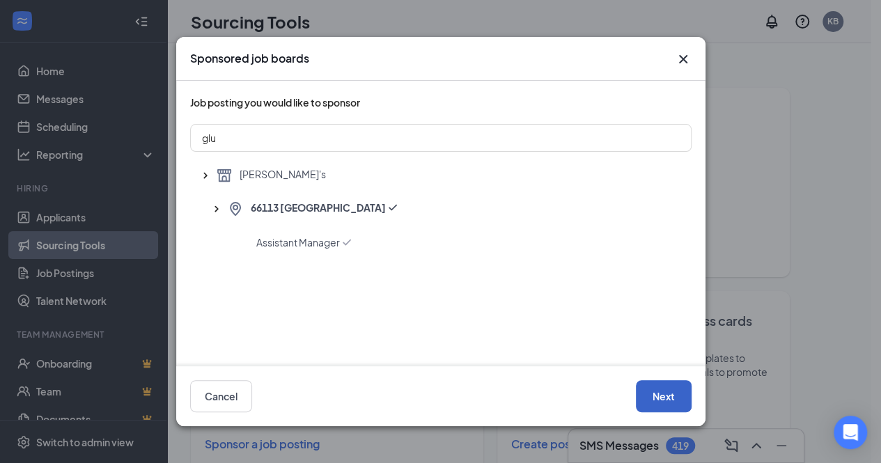
click at [665, 396] on button "Next" at bounding box center [664, 396] width 56 height 32
click at [684, 63] on icon "Cross" at bounding box center [683, 59] width 17 height 17
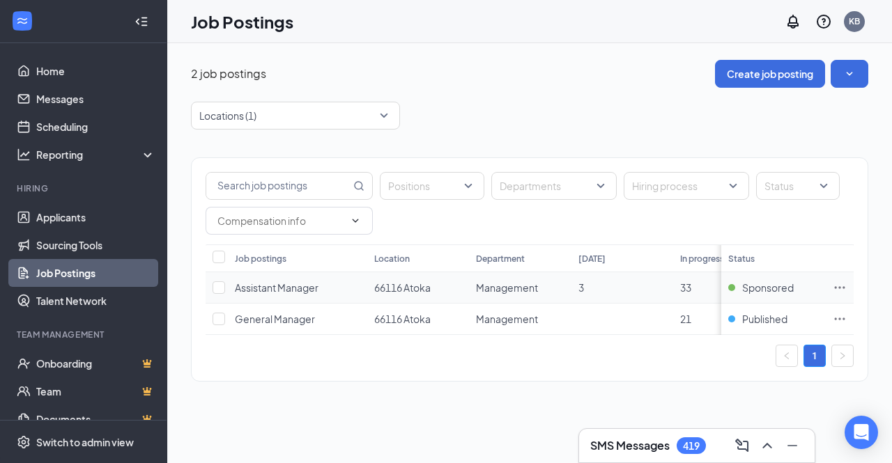
click at [685, 285] on span "33" at bounding box center [685, 287] width 11 height 13
click at [837, 285] on icon "Ellipses" at bounding box center [840, 288] width 14 height 14
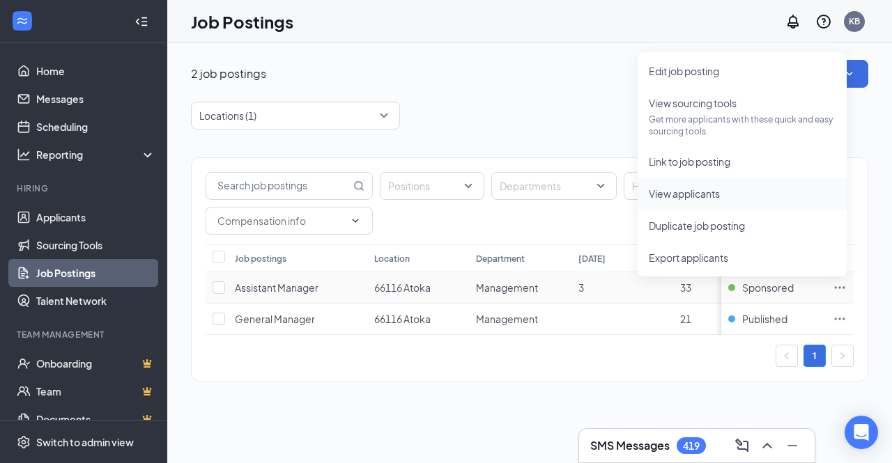
click at [719, 194] on span "View applicants" at bounding box center [684, 193] width 71 height 13
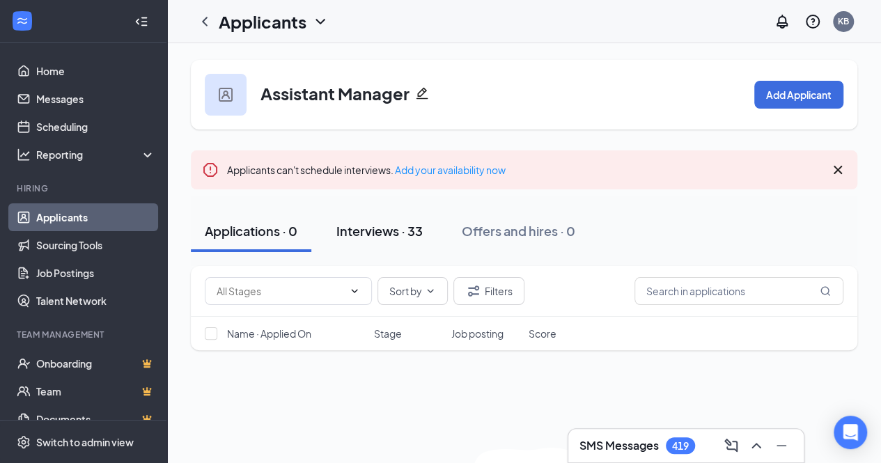
click at [403, 224] on div "Interviews · 33" at bounding box center [380, 230] width 86 height 17
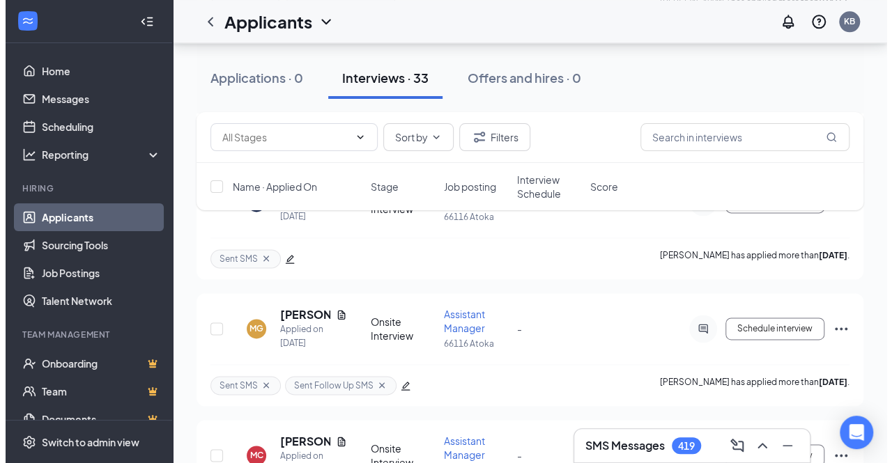
scroll to position [847, 0]
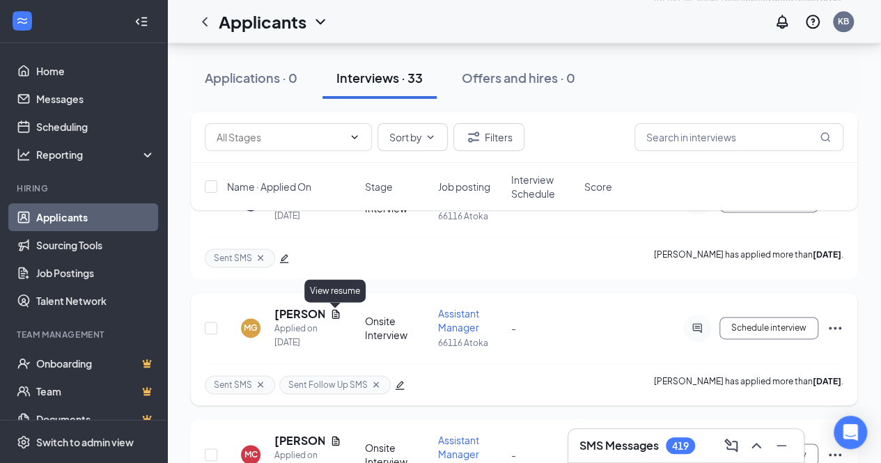
click at [341, 311] on icon "Document" at bounding box center [335, 314] width 11 height 11
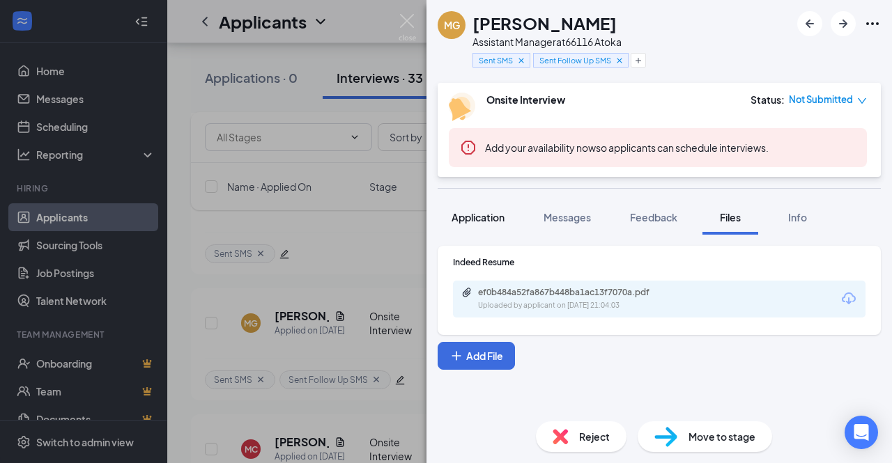
click at [486, 215] on span "Application" at bounding box center [477, 217] width 53 height 13
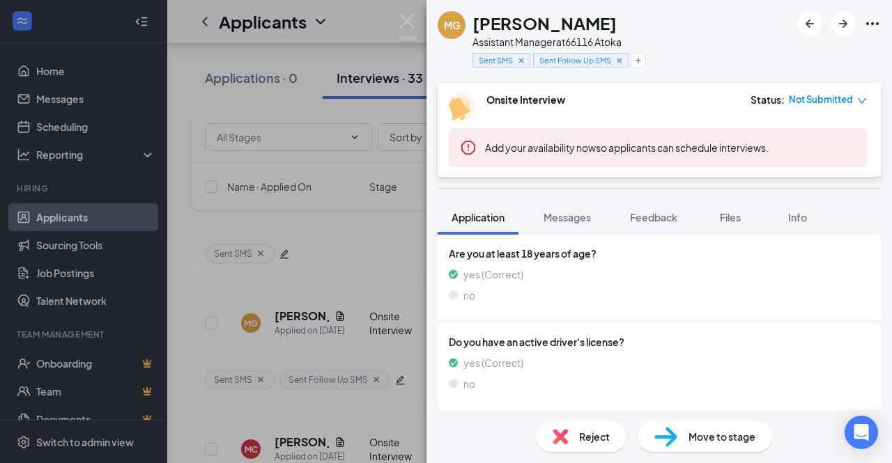
scroll to position [608, 0]
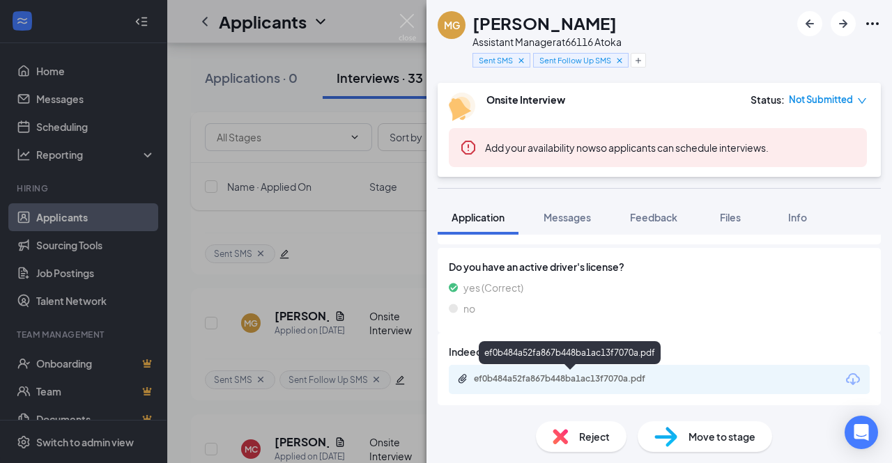
click at [667, 383] on div "ef0b484a52fa867b448ba1ac13f7070a.pdf" at bounding box center [571, 378] width 195 height 11
